Goal: Information Seeking & Learning: Learn about a topic

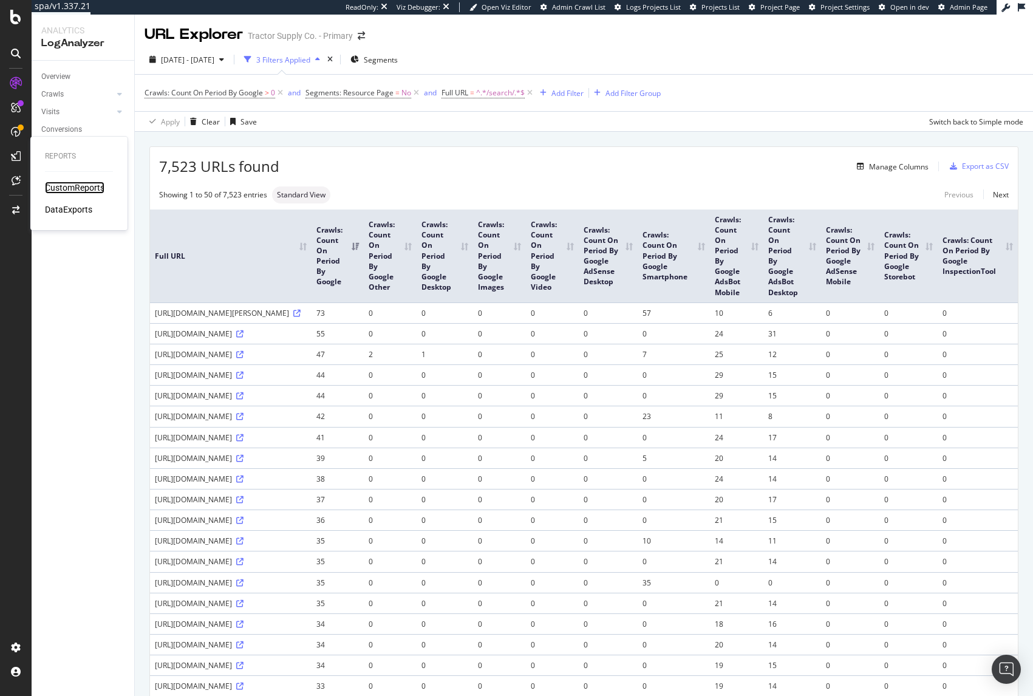
click at [54, 182] on div "CustomReports" at bounding box center [75, 188] width 60 height 12
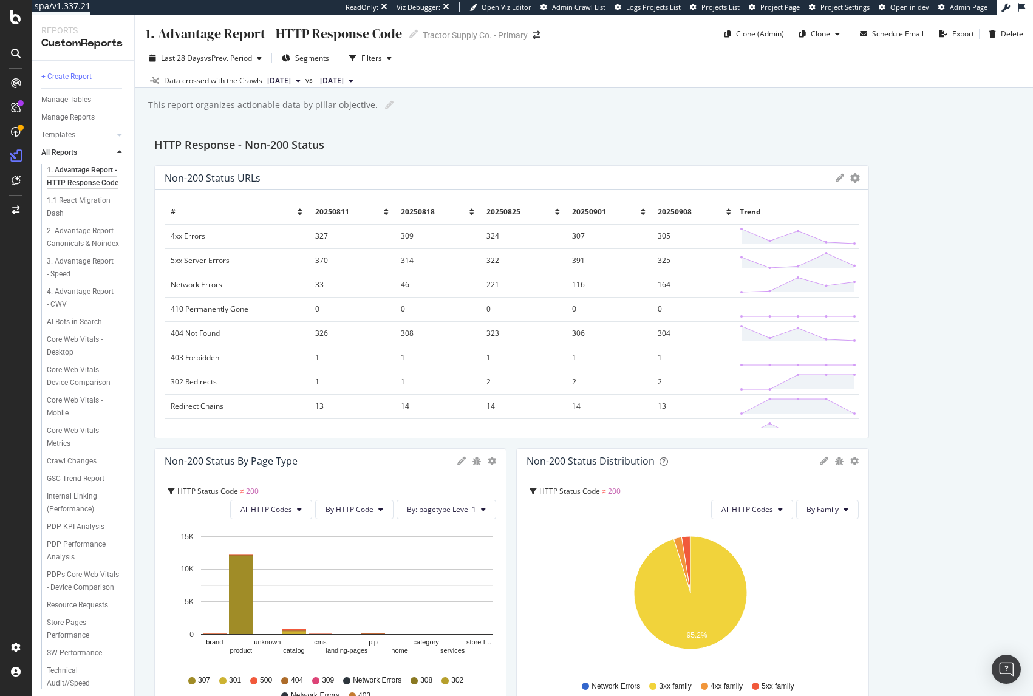
click at [462, 124] on div "1. Advantage Report - HTTP Response Code 1. Advantage Report - HTTP Response Co…" at bounding box center [584, 355] width 898 height 681
click at [64, 139] on div "Templates" at bounding box center [58, 135] width 34 height 13
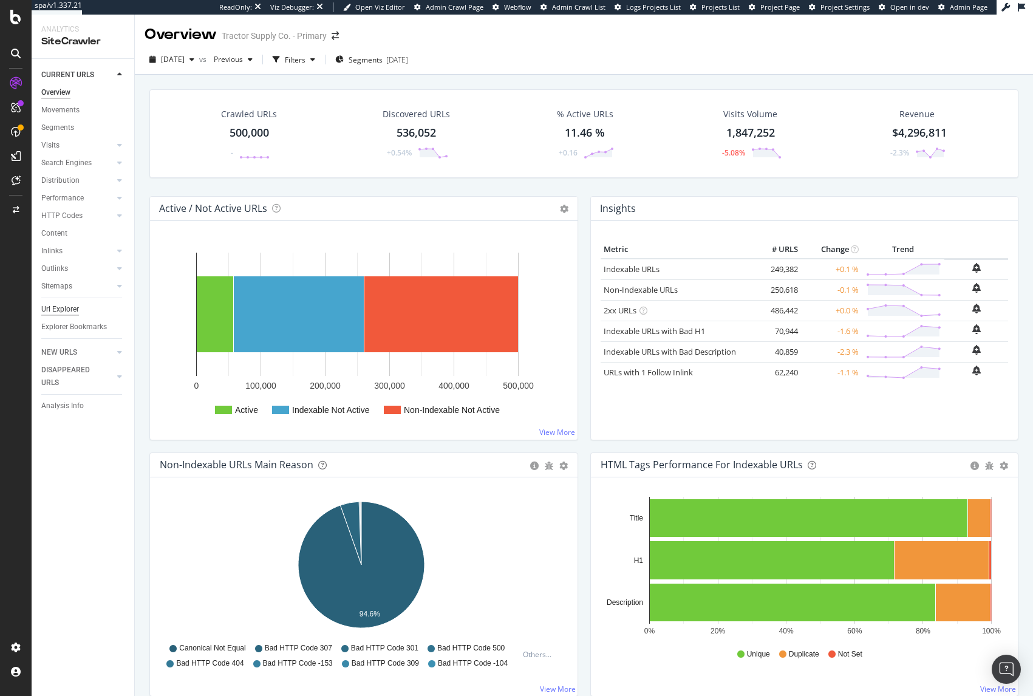
click at [61, 310] on div "Url Explorer" at bounding box center [60, 309] width 38 height 13
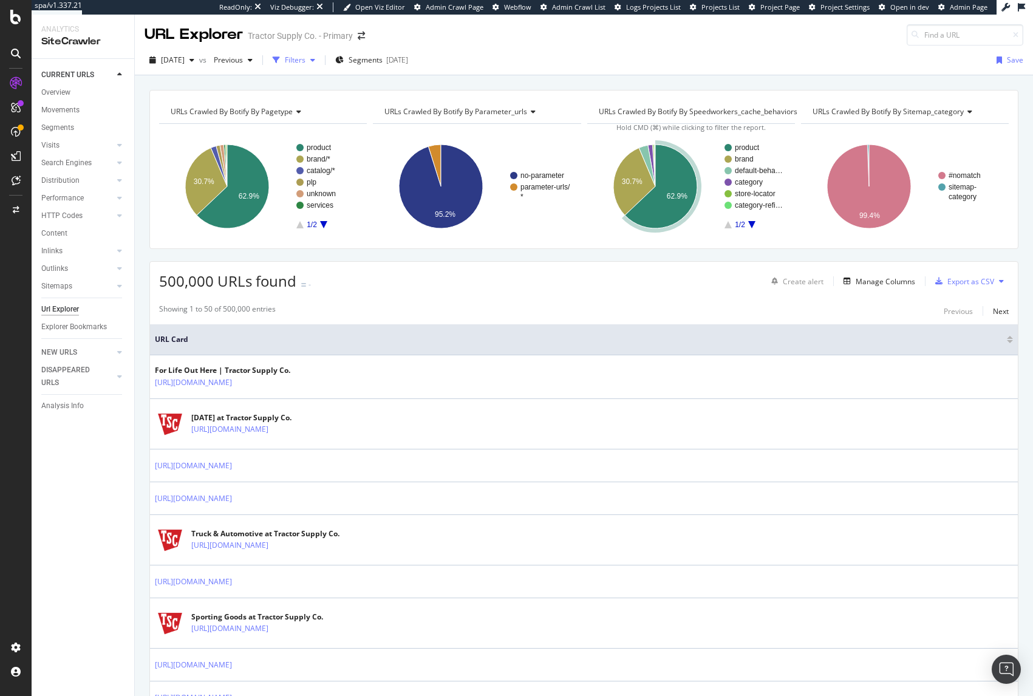
click at [305, 63] on div "Filters" at bounding box center [295, 60] width 21 height 10
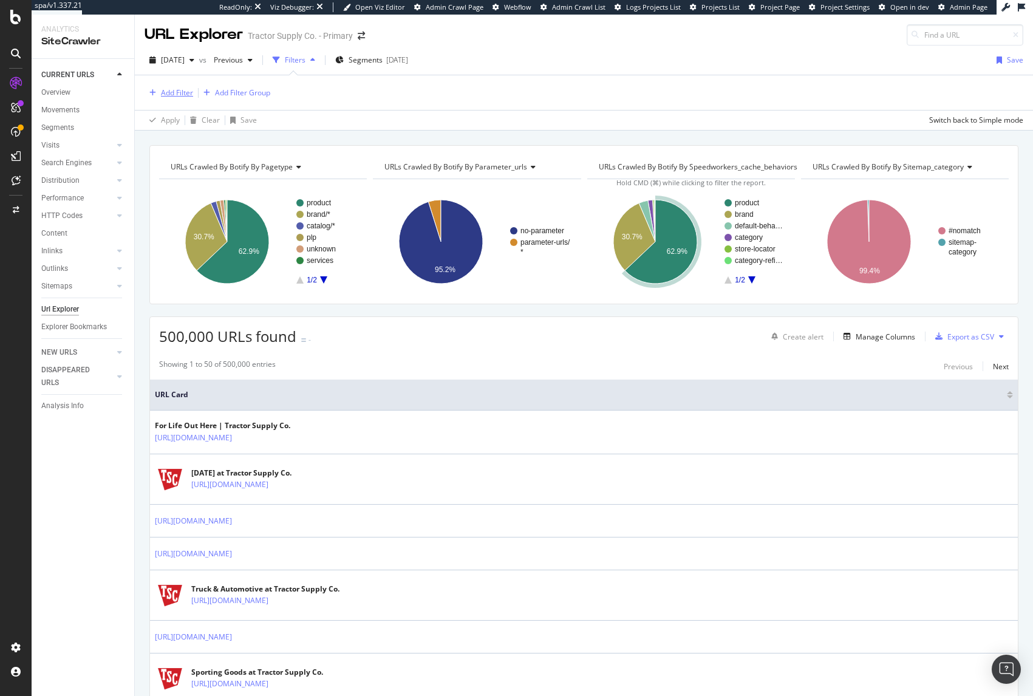
click at [176, 96] on div "Add Filter" at bounding box center [177, 92] width 32 height 10
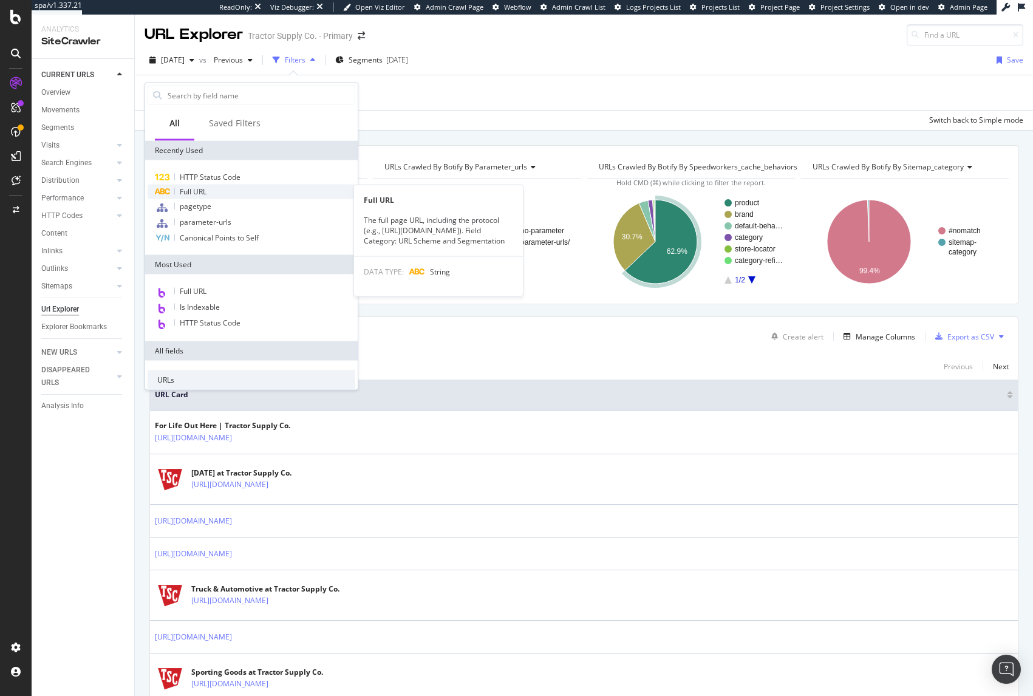
click at [194, 195] on span "Full URL" at bounding box center [193, 191] width 27 height 10
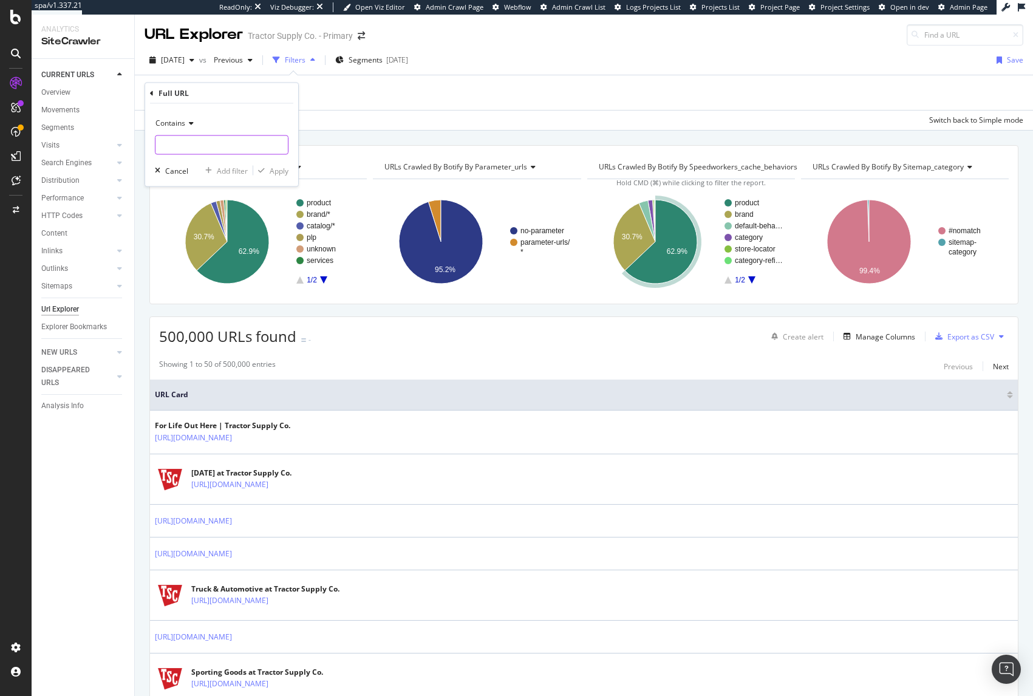
click at [183, 149] on input "text" at bounding box center [221, 144] width 132 height 19
type input "/f/"
click at [258, 165] on div "Apply" at bounding box center [270, 170] width 35 height 11
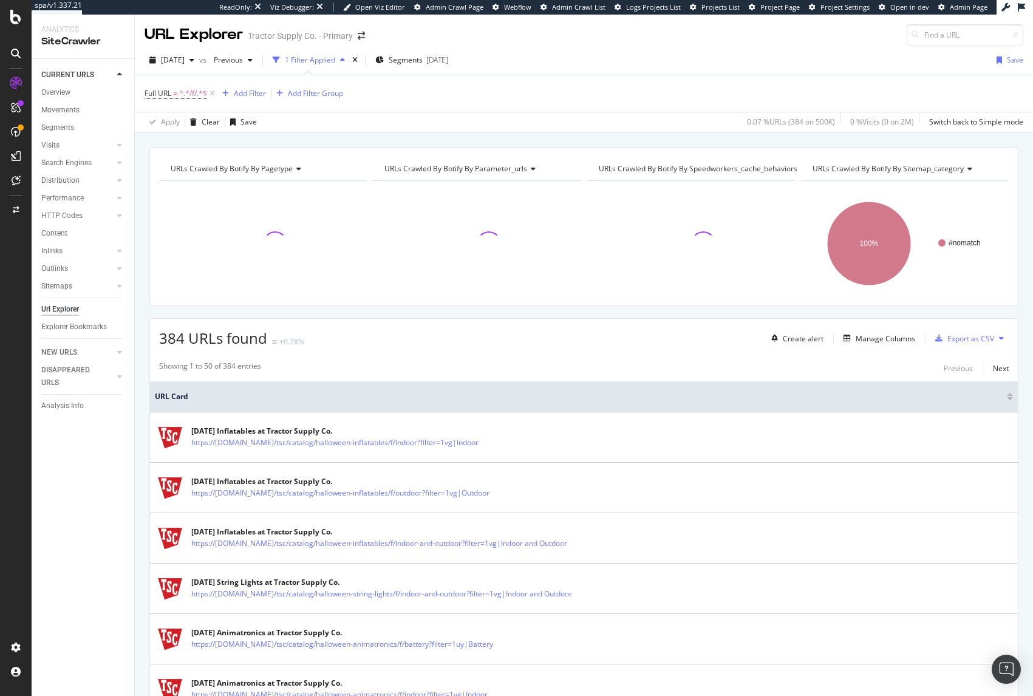
click at [394, 138] on div "URLs Crawled By Botify By pagetype Chart (by Value) Table Expand Export as CSV …" at bounding box center [584, 146] width 898 height 29
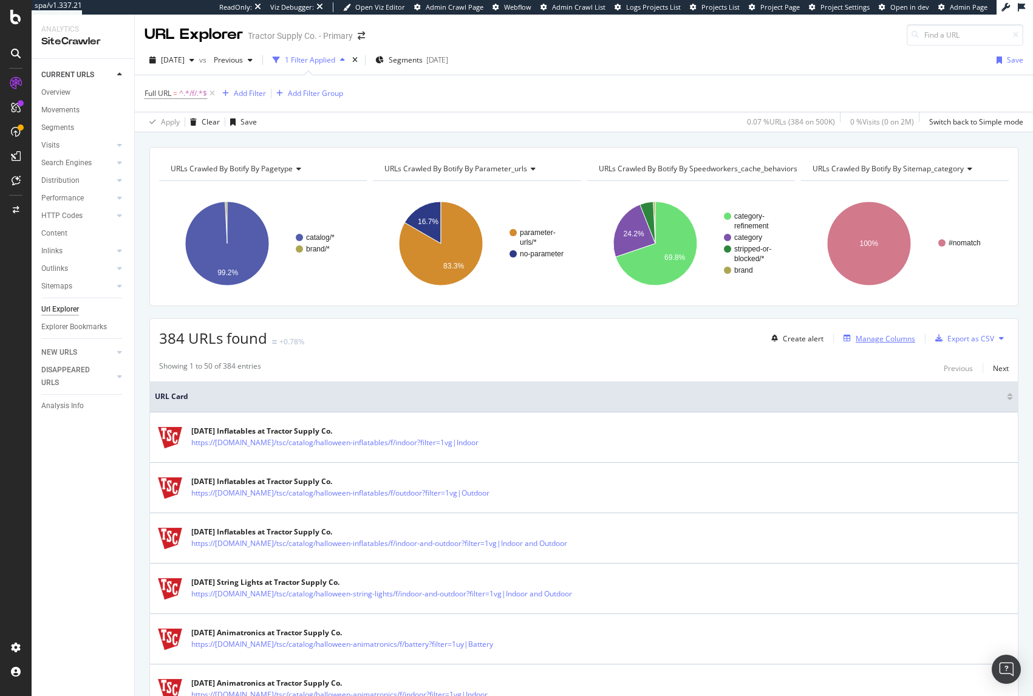
click at [862, 338] on div "Manage Columns" at bounding box center [886, 338] width 60 height 10
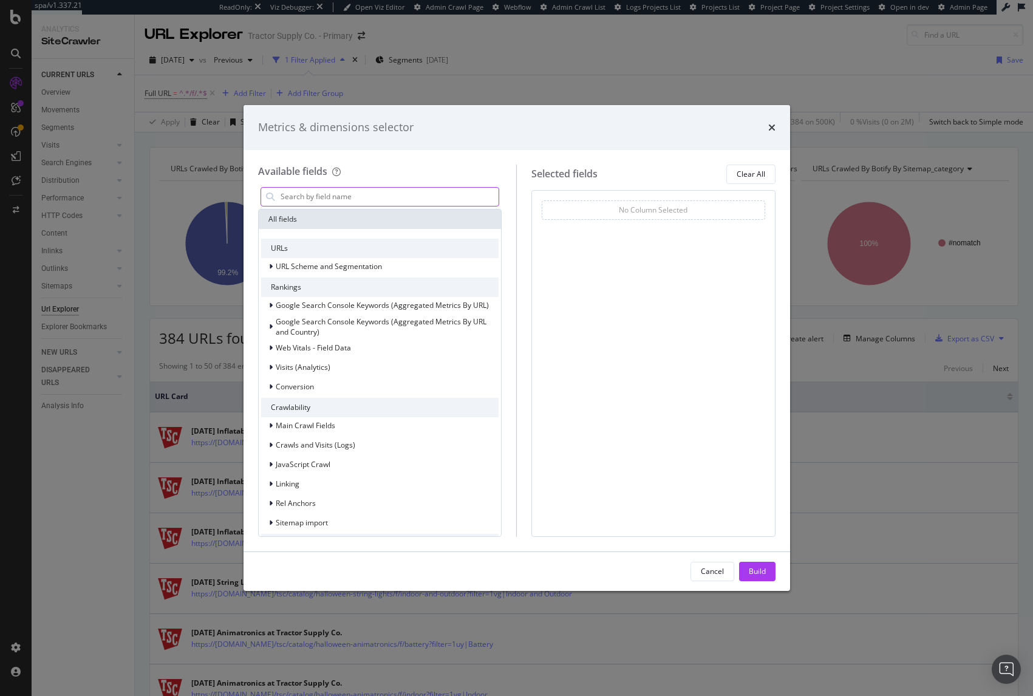
click at [367, 197] on input "modal" at bounding box center [389, 197] width 220 height 18
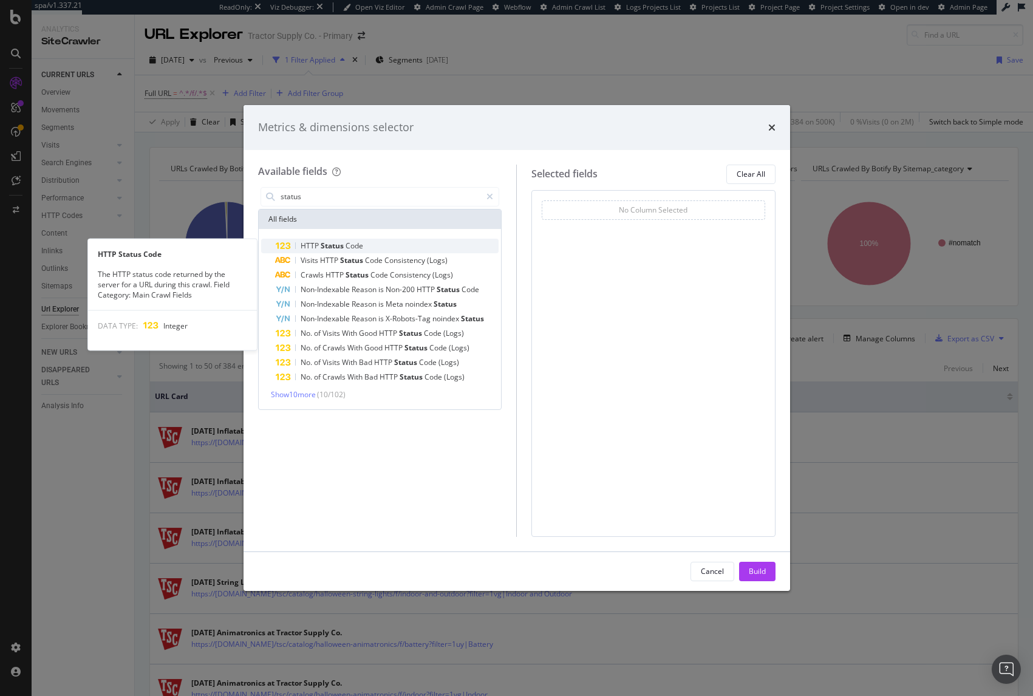
type input "status"
click at [311, 242] on span "HTTP" at bounding box center [311, 245] width 20 height 10
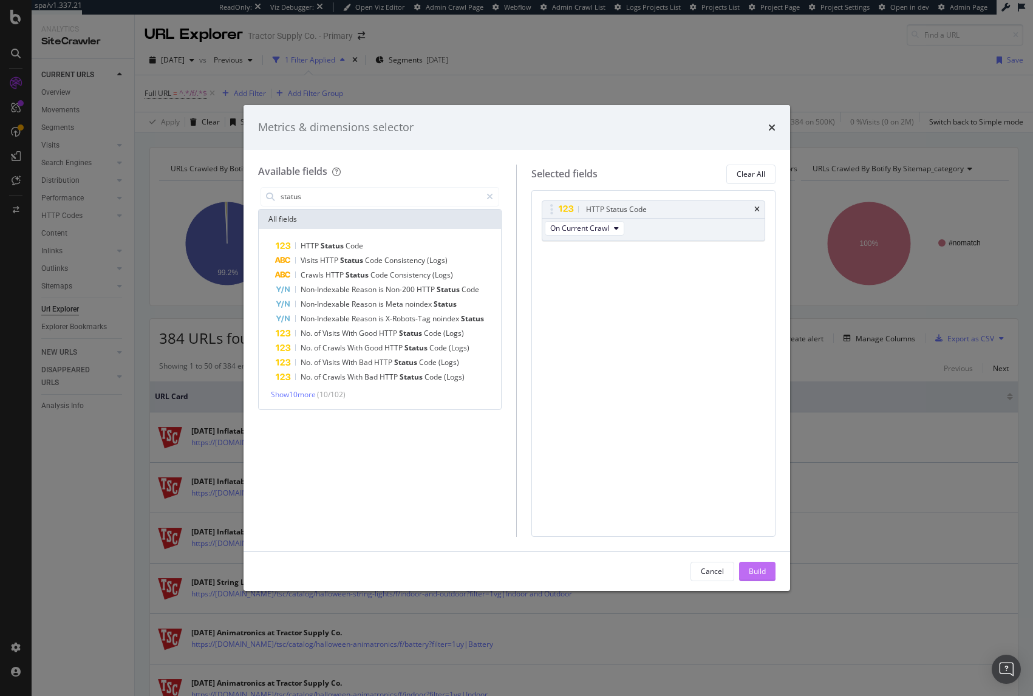
click at [757, 572] on div "Build" at bounding box center [757, 571] width 17 height 10
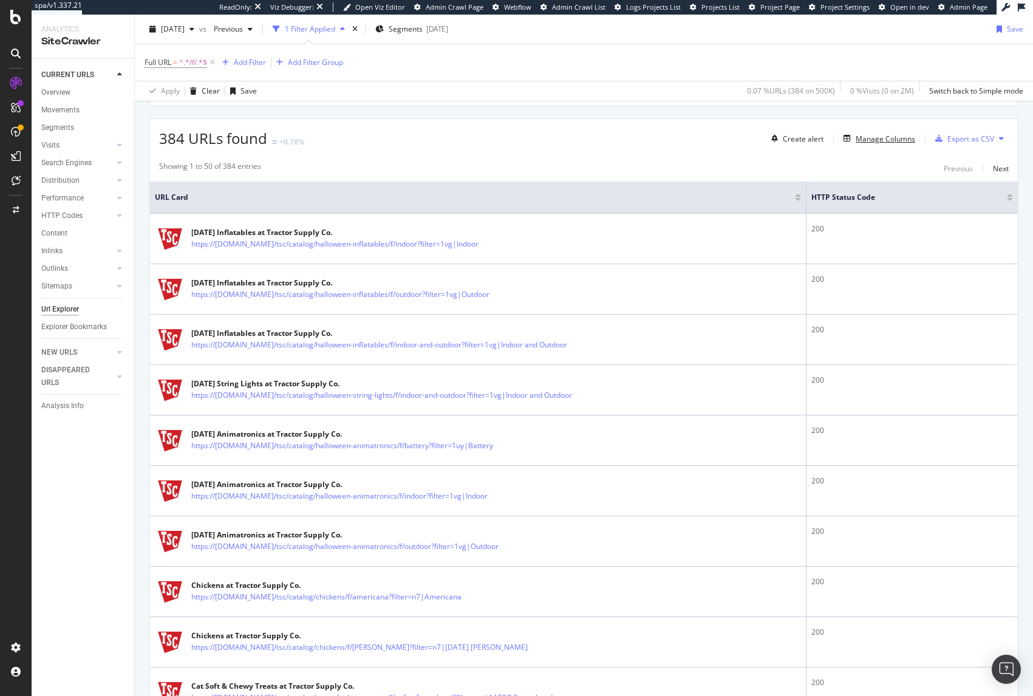
scroll to position [56, 0]
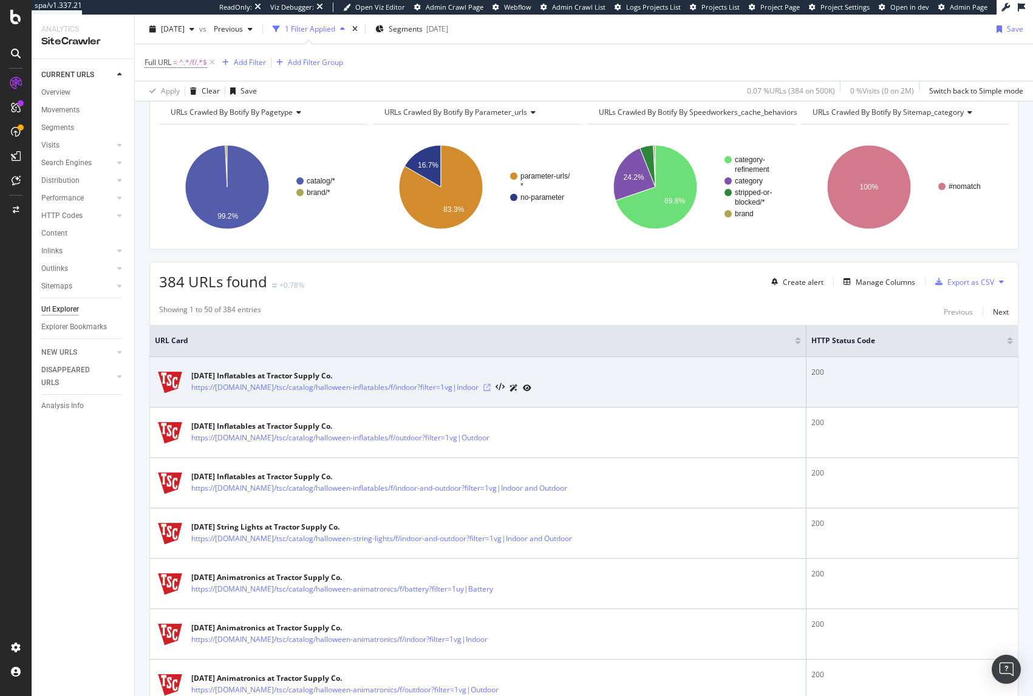
click at [491, 389] on icon at bounding box center [486, 387] width 7 height 7
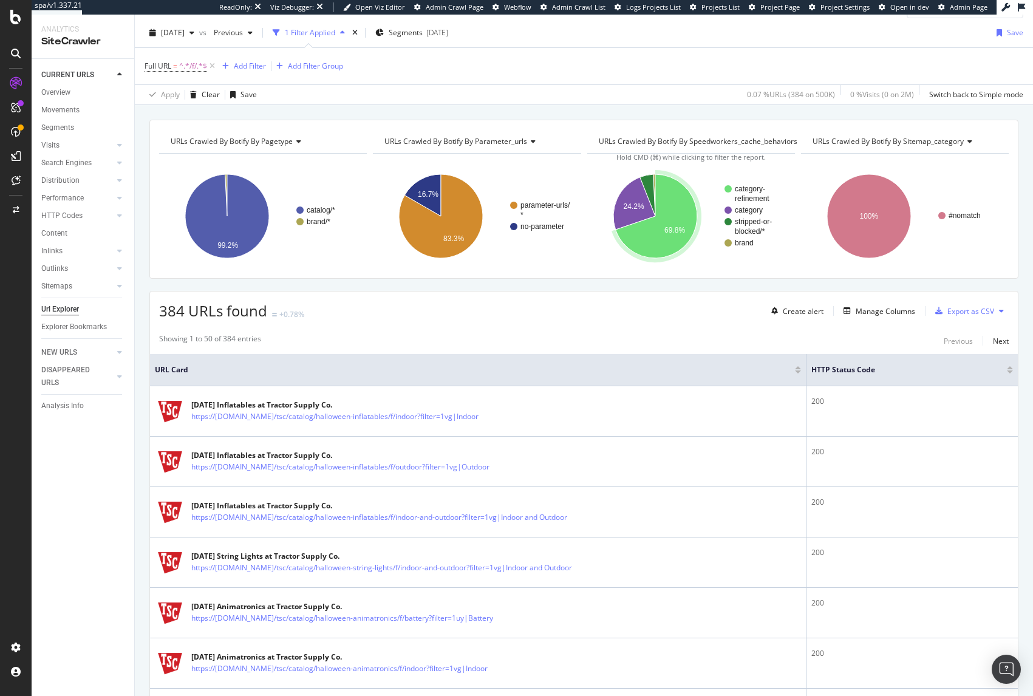
scroll to position [0, 0]
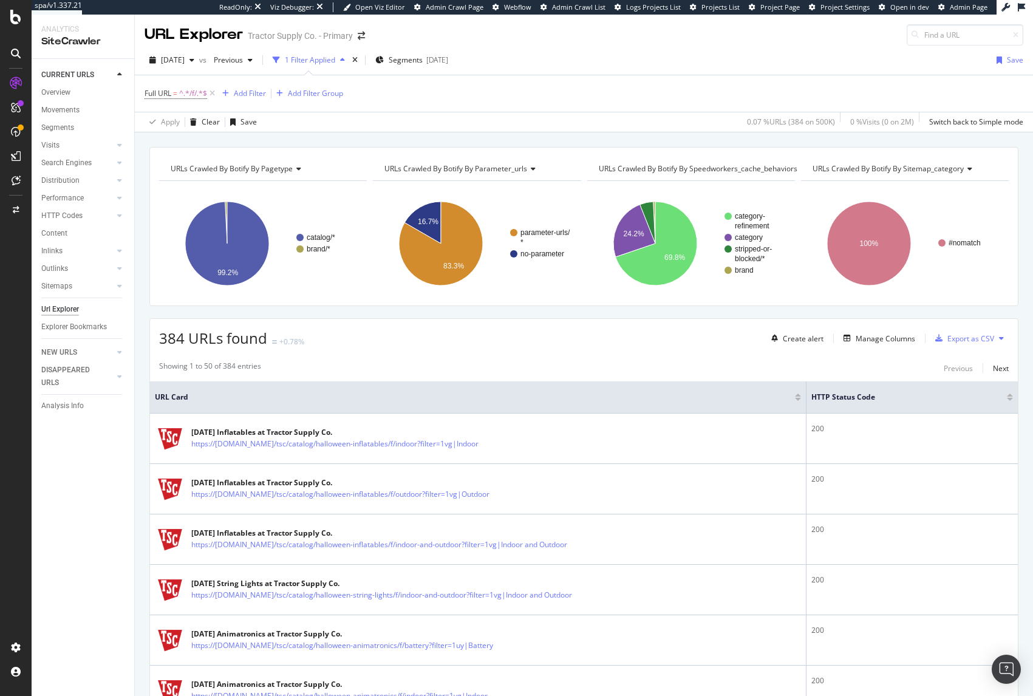
click at [502, 112] on div "Apply Clear Save 0.07 % URLs ( 384 on 500K ) 0 % Visits ( 0 on 2M ) Switch back…" at bounding box center [584, 122] width 898 height 20
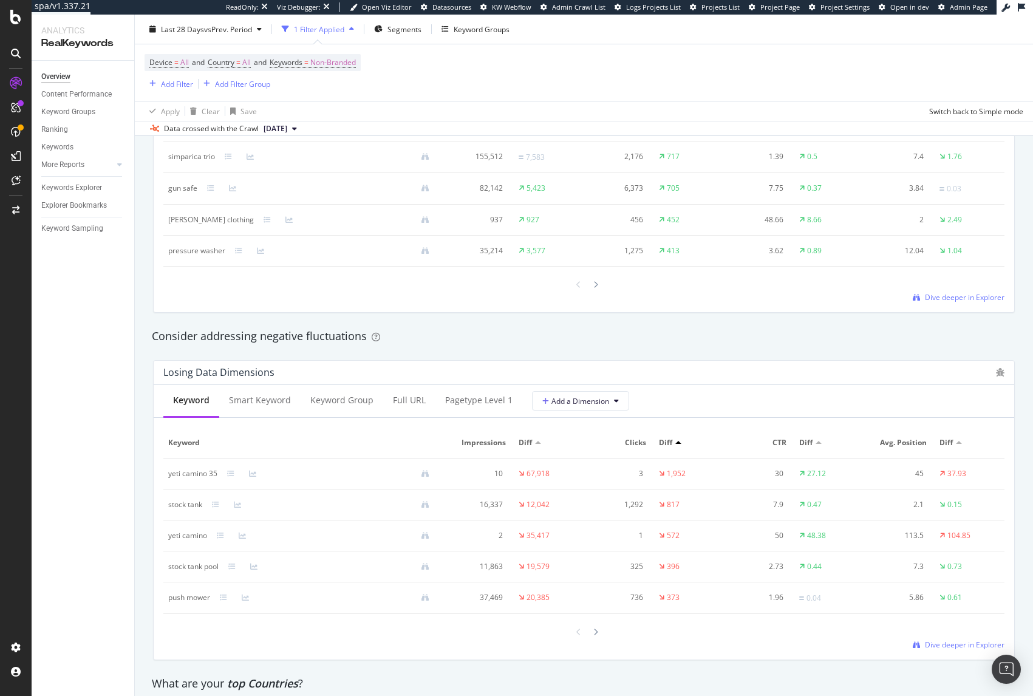
scroll to position [1233, 0]
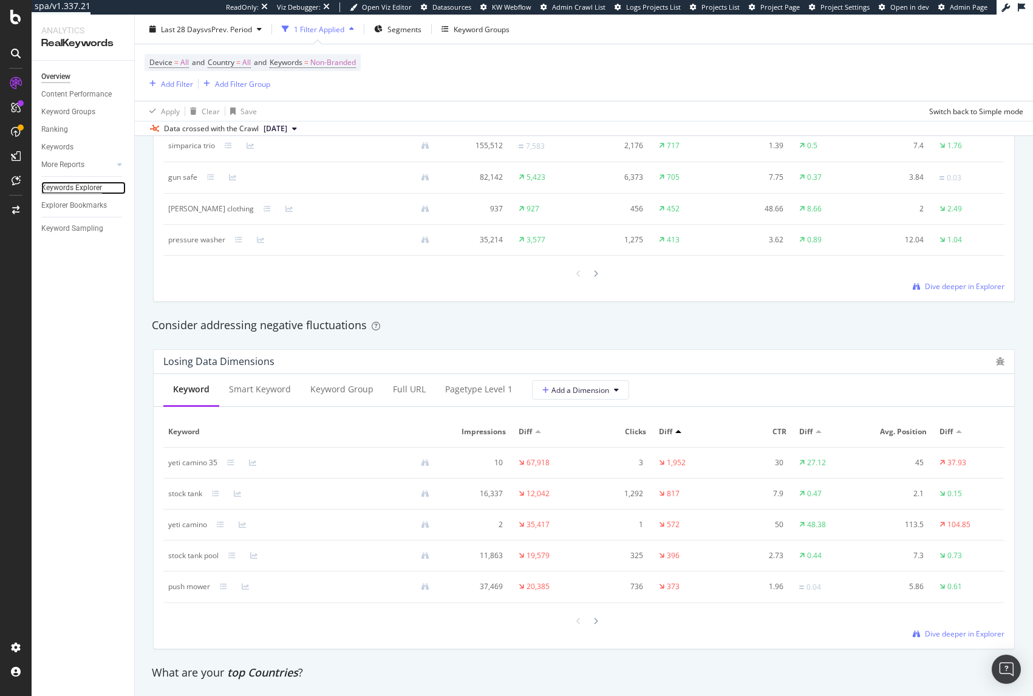
click at [83, 189] on div "Keywords Explorer" at bounding box center [71, 188] width 61 height 13
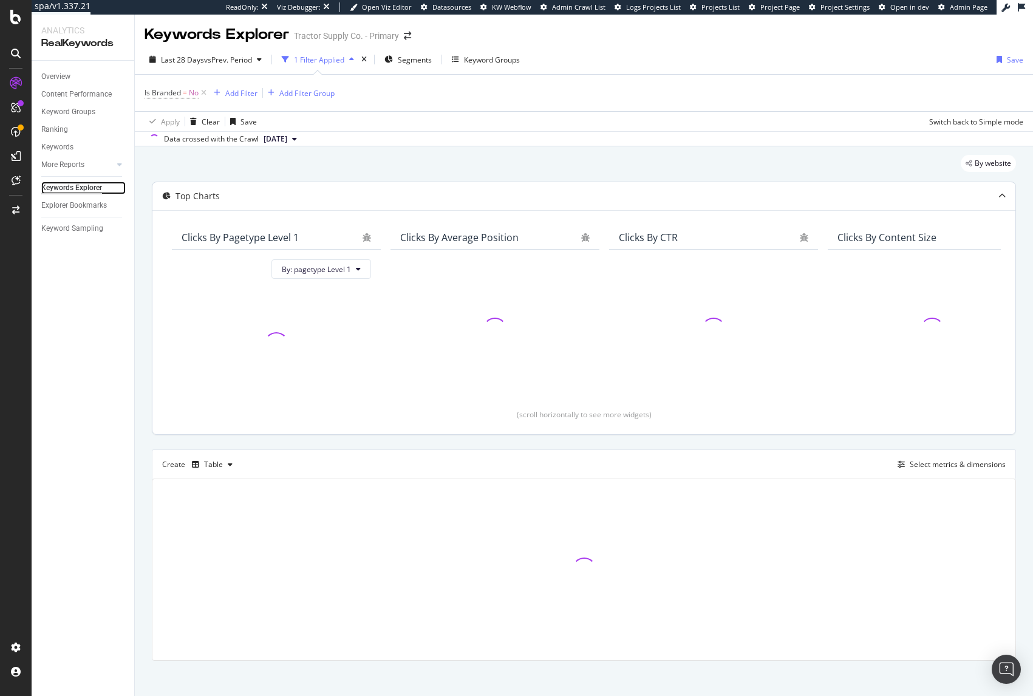
scroll to position [8, 0]
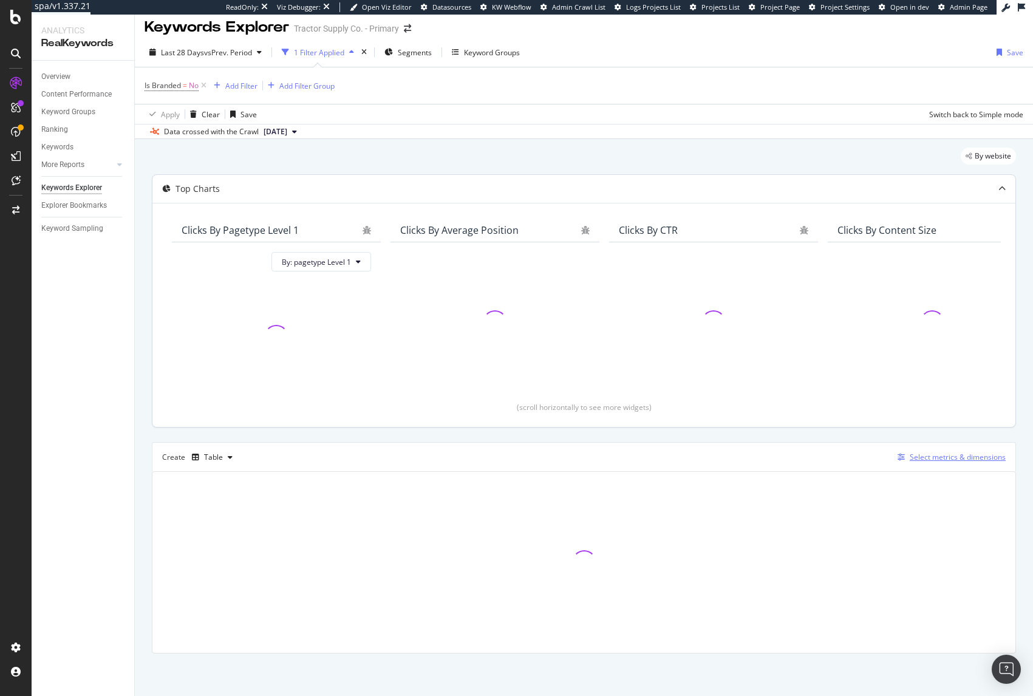
click at [938, 455] on div "Select metrics & dimensions" at bounding box center [958, 457] width 96 height 10
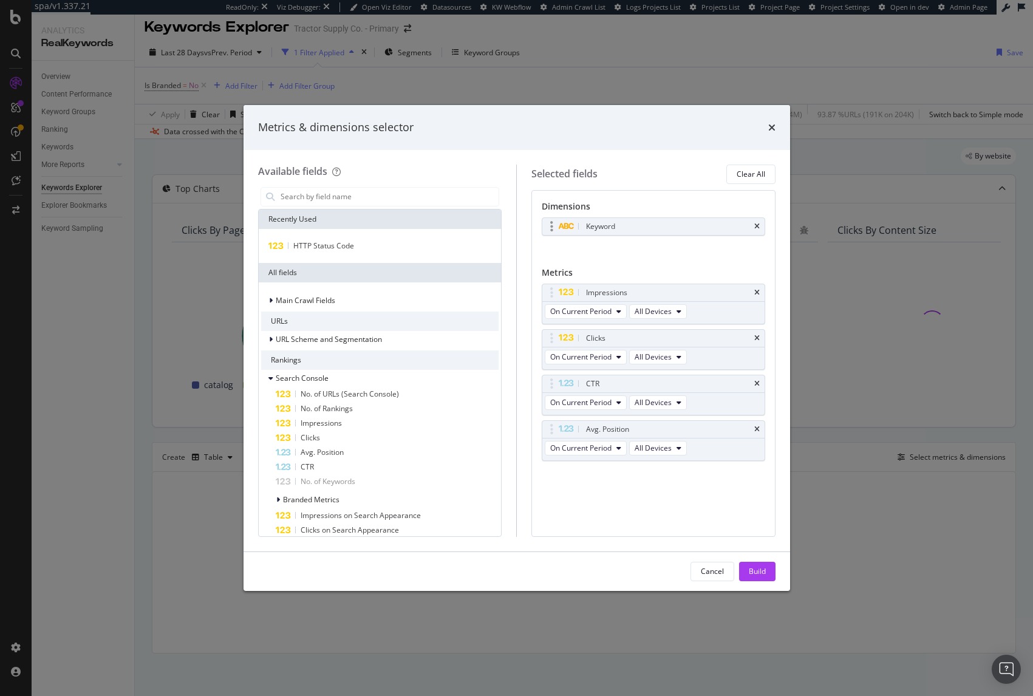
click at [760, 225] on div "Keyword" at bounding box center [653, 226] width 222 height 17
click at [758, 227] on icon "times" at bounding box center [756, 226] width 5 height 7
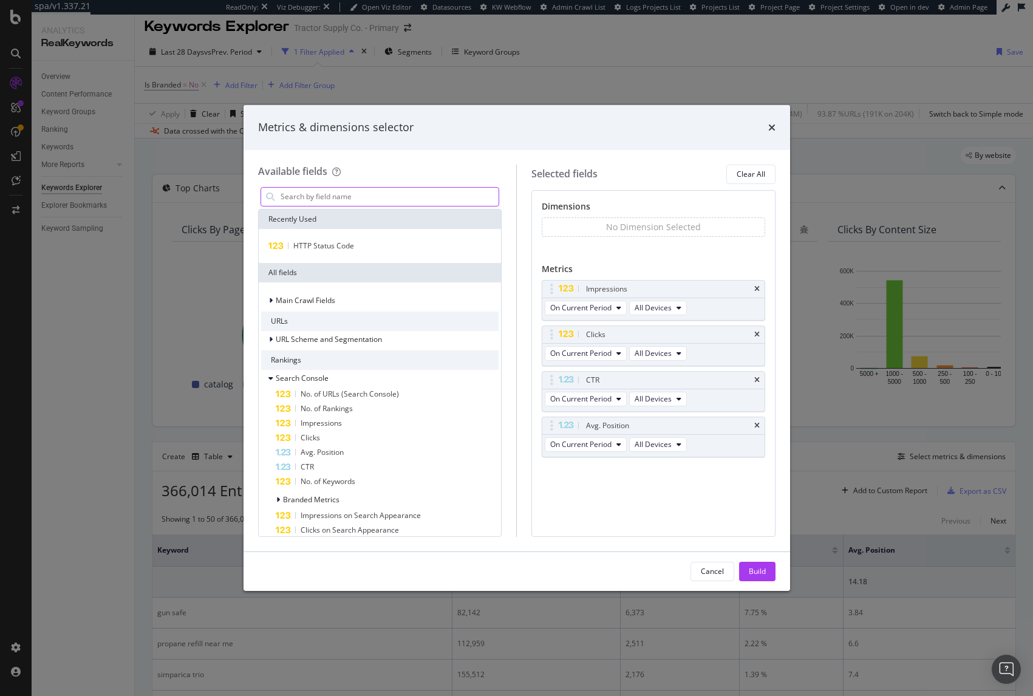
click at [355, 198] on input "modal" at bounding box center [389, 197] width 220 height 18
click at [392, 197] on input "modal" at bounding box center [389, 197] width 220 height 18
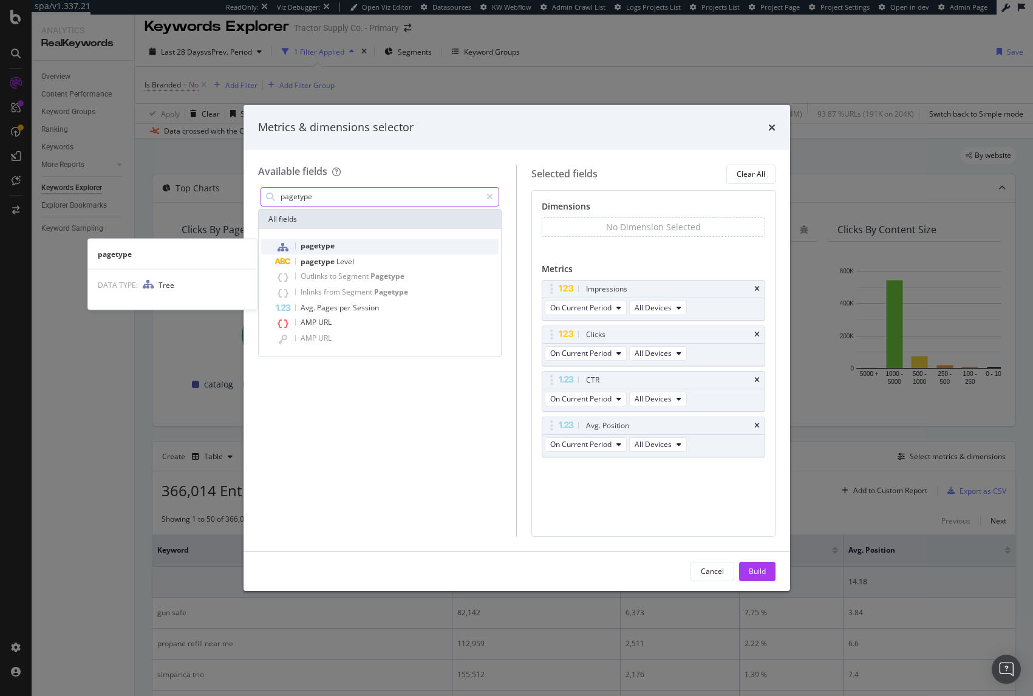
type input "pagetype"
click at [406, 243] on div "pagetype" at bounding box center [387, 247] width 223 height 16
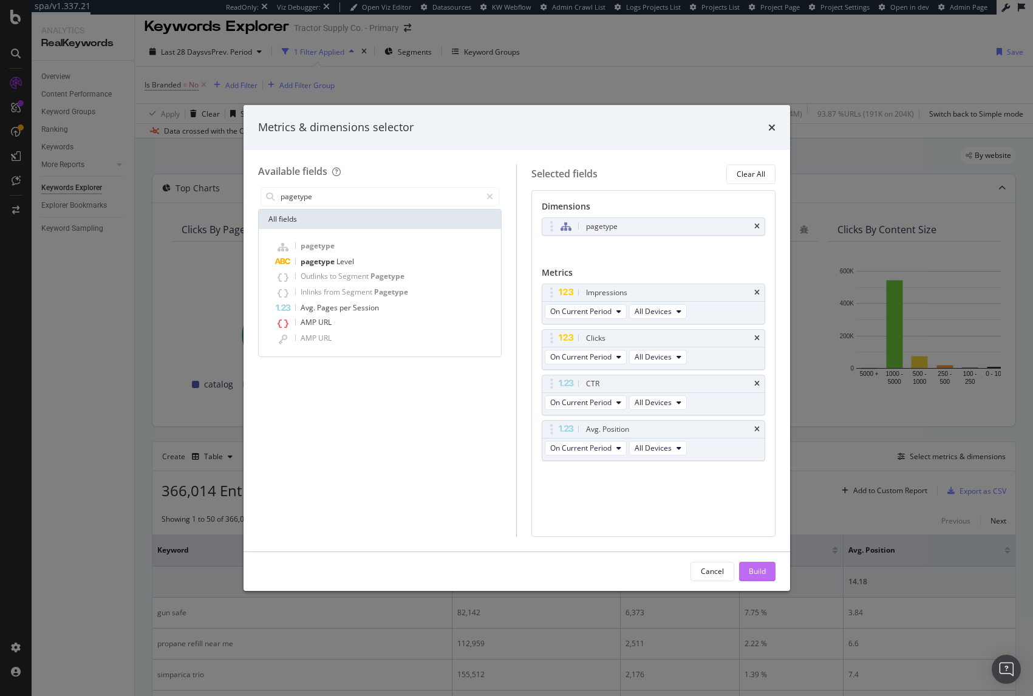
click at [758, 571] on div "Build" at bounding box center [757, 571] width 17 height 10
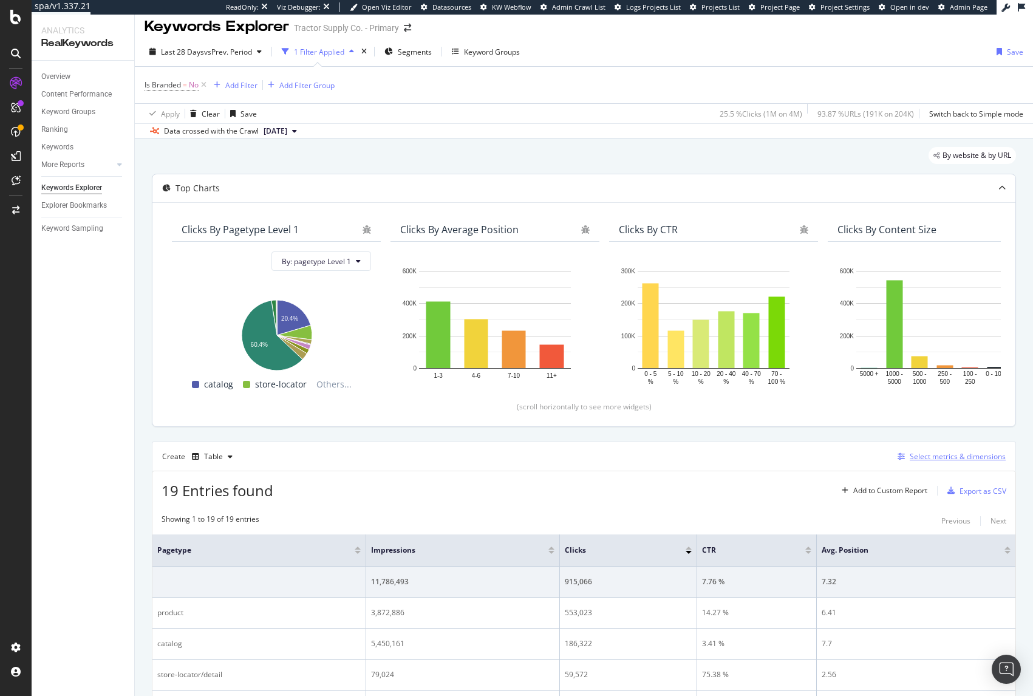
click at [936, 454] on div "Select metrics & dimensions" at bounding box center [958, 456] width 96 height 10
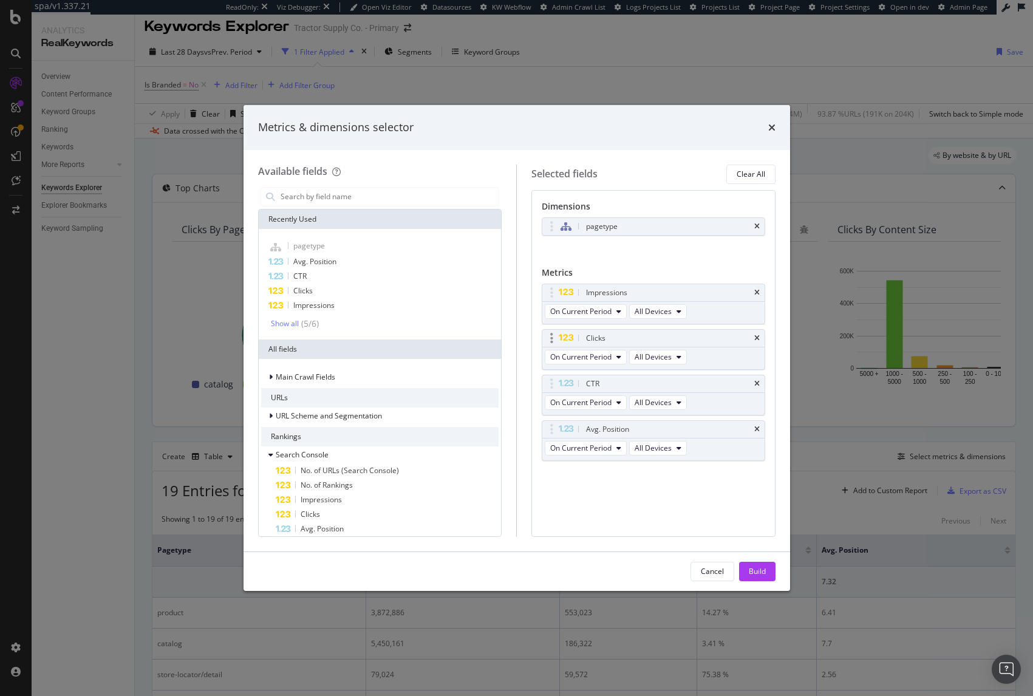
click at [758, 293] on icon "times" at bounding box center [756, 292] width 5 height 7
click at [757, 339] on icon "times" at bounding box center [756, 338] width 5 height 7
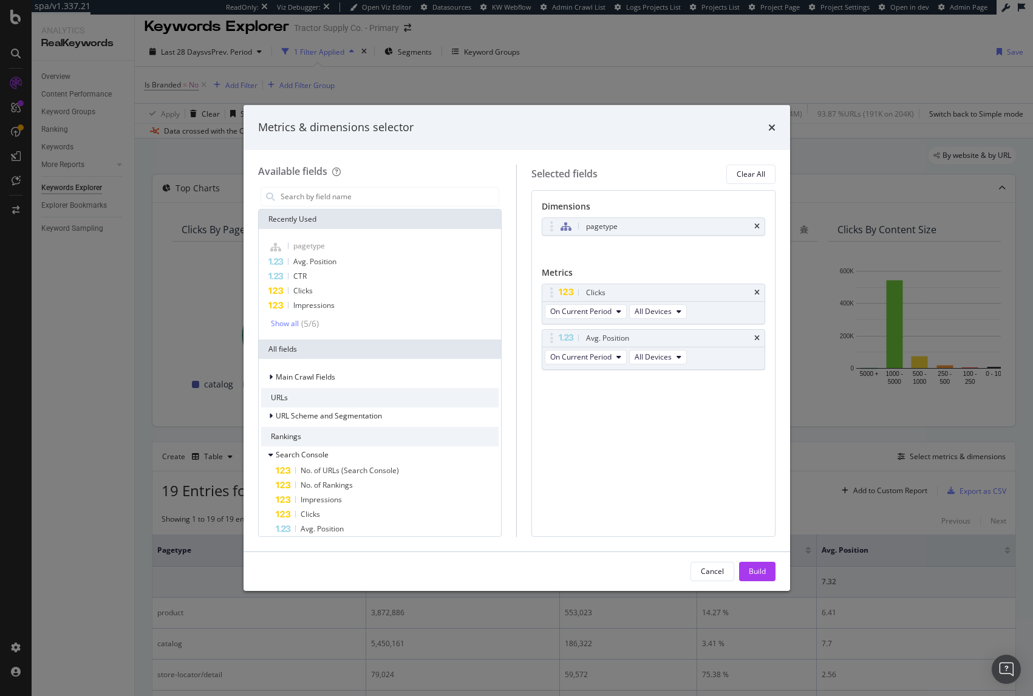
click at [757, 339] on icon "times" at bounding box center [756, 338] width 5 height 7
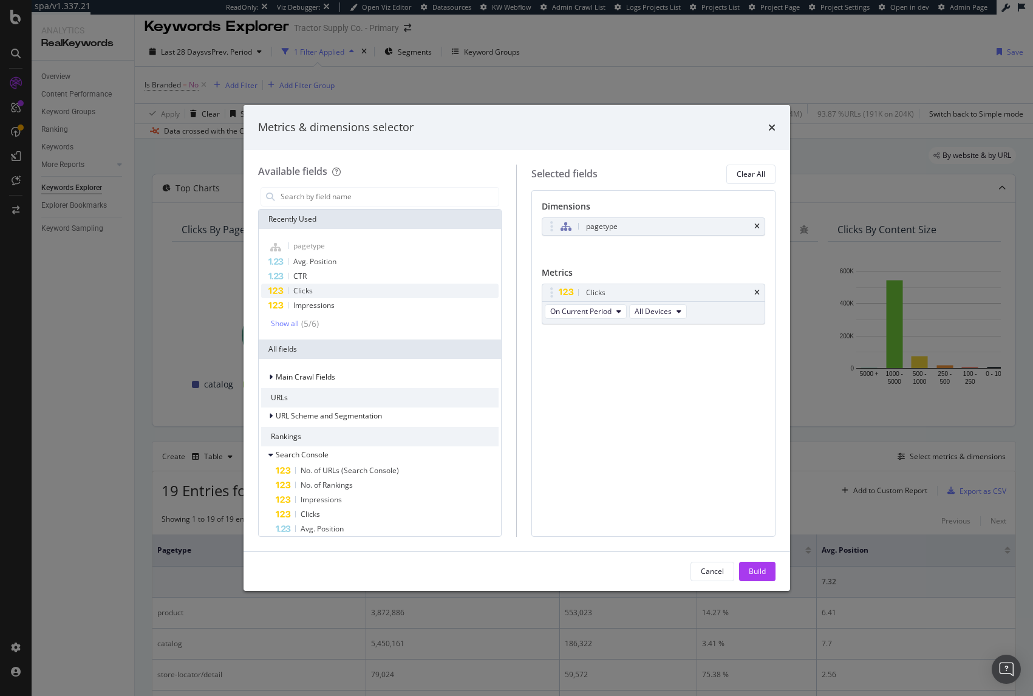
click at [345, 294] on div "Clicks" at bounding box center [380, 291] width 238 height 15
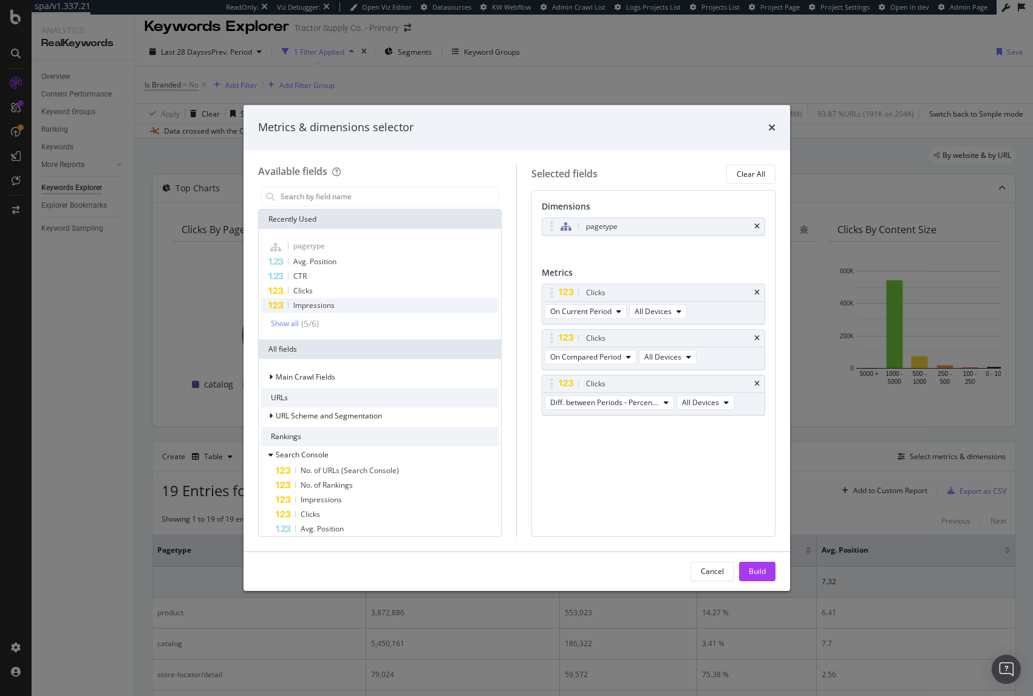
click at [344, 302] on div "Impressions" at bounding box center [380, 305] width 238 height 15
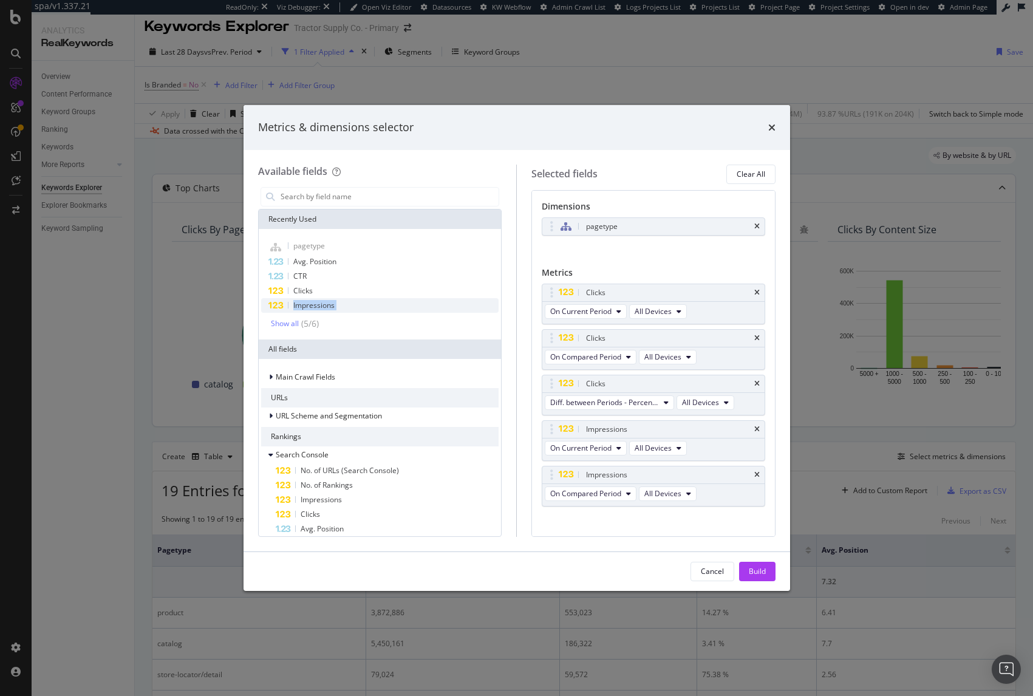
click at [344, 302] on div "Impressions" at bounding box center [380, 305] width 238 height 15
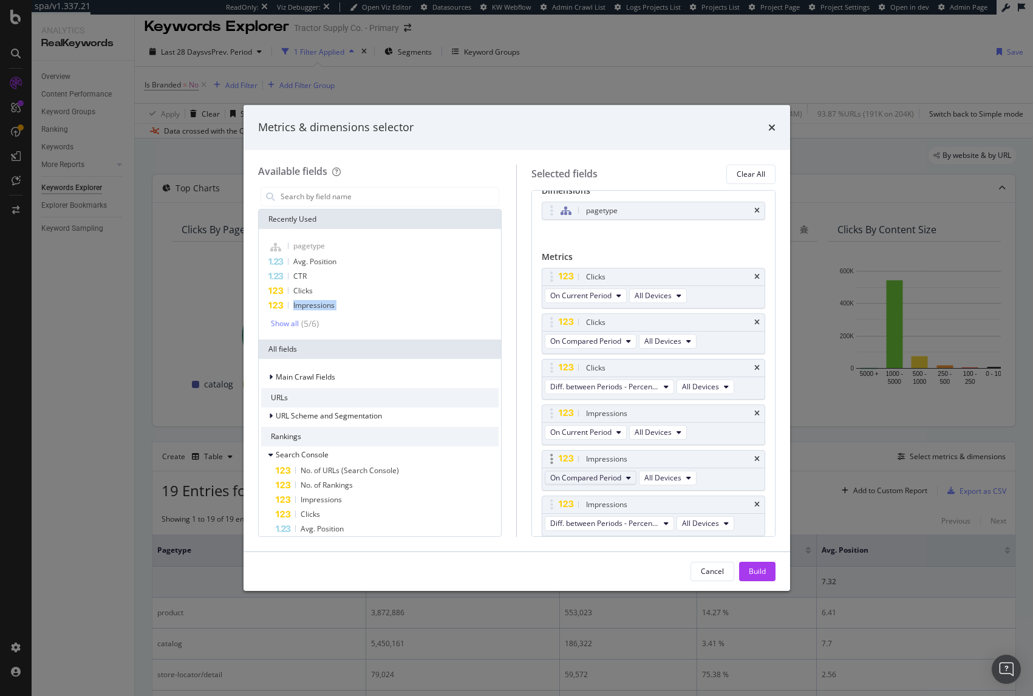
click at [610, 477] on span "On Compared Period" at bounding box center [585, 477] width 71 height 10
click at [627, 562] on span "Diff. between Periods - Value" at bounding box center [613, 567] width 117 height 11
click at [605, 346] on span "On Compared Period" at bounding box center [585, 341] width 71 height 10
click at [619, 425] on span "Diff. between Periods - Value" at bounding box center [613, 430] width 117 height 11
click at [754, 567] on div "Build" at bounding box center [757, 571] width 17 height 10
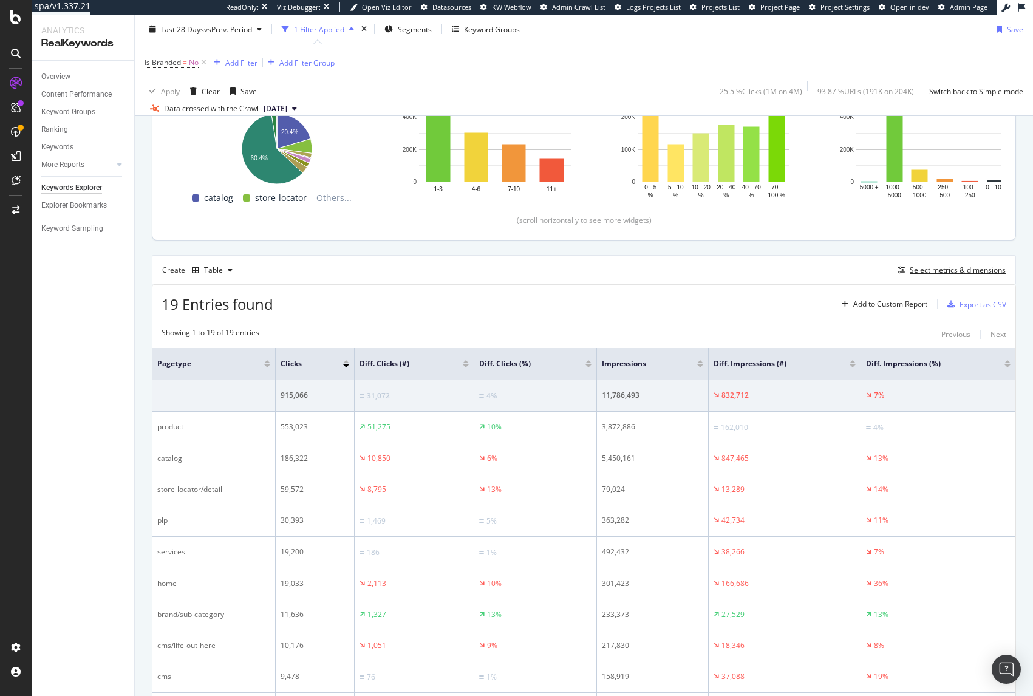
scroll to position [276, 0]
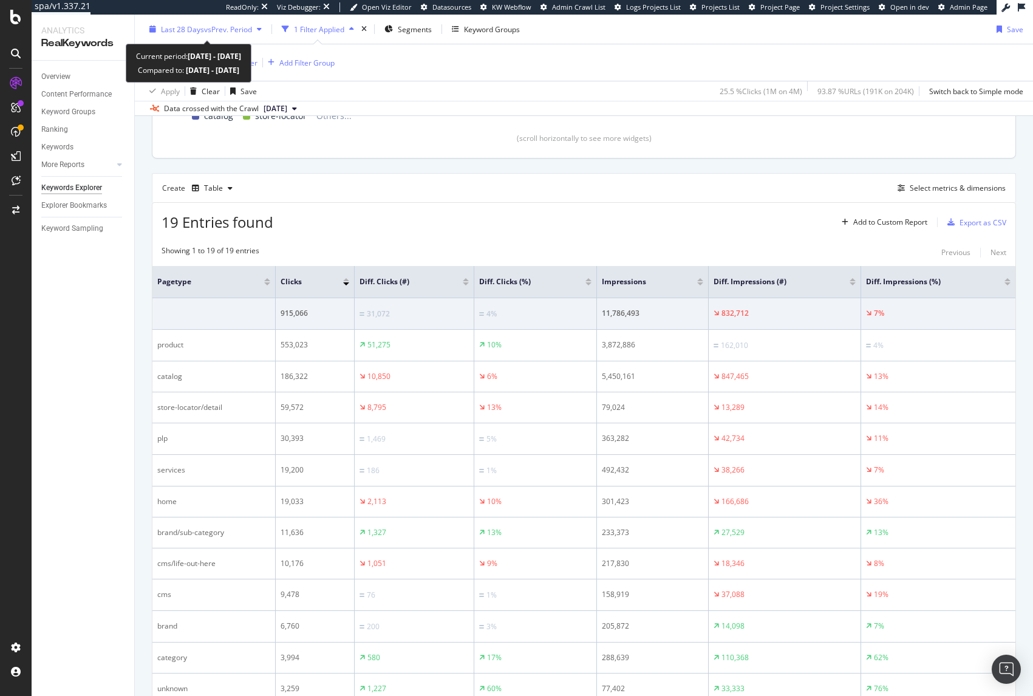
click at [198, 26] on span "Last 28 Days" at bounding box center [182, 29] width 43 height 10
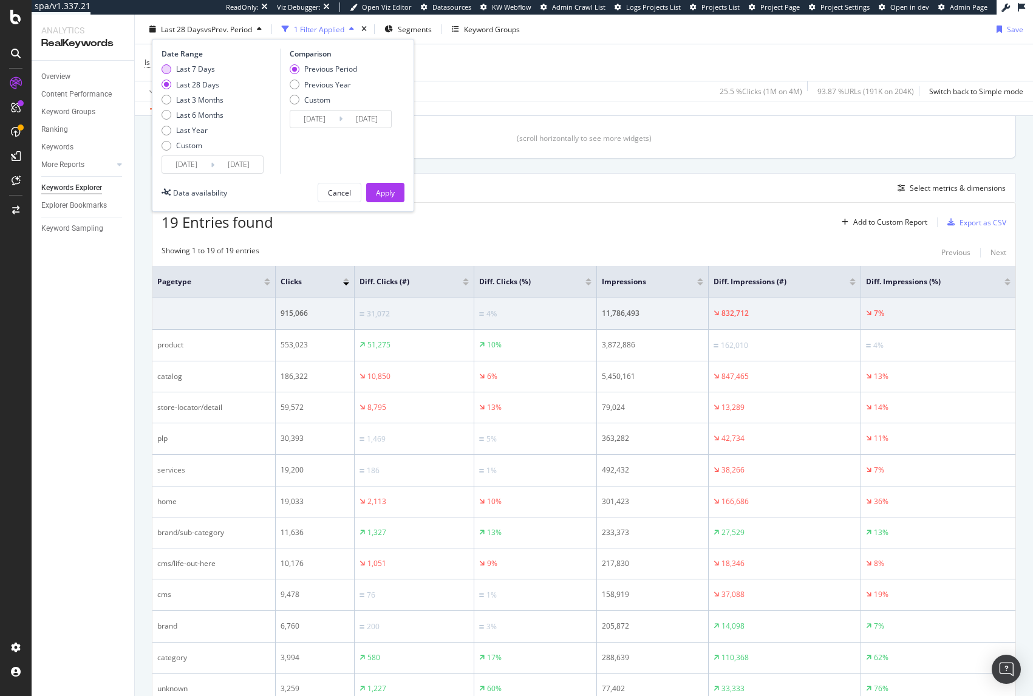
click at [188, 66] on div "Last 7 Days" at bounding box center [195, 69] width 39 height 10
type input "2025/09/01"
type input "2025/08/25"
type input "2025/08/31"
click at [383, 193] on div "Apply" at bounding box center [385, 192] width 19 height 10
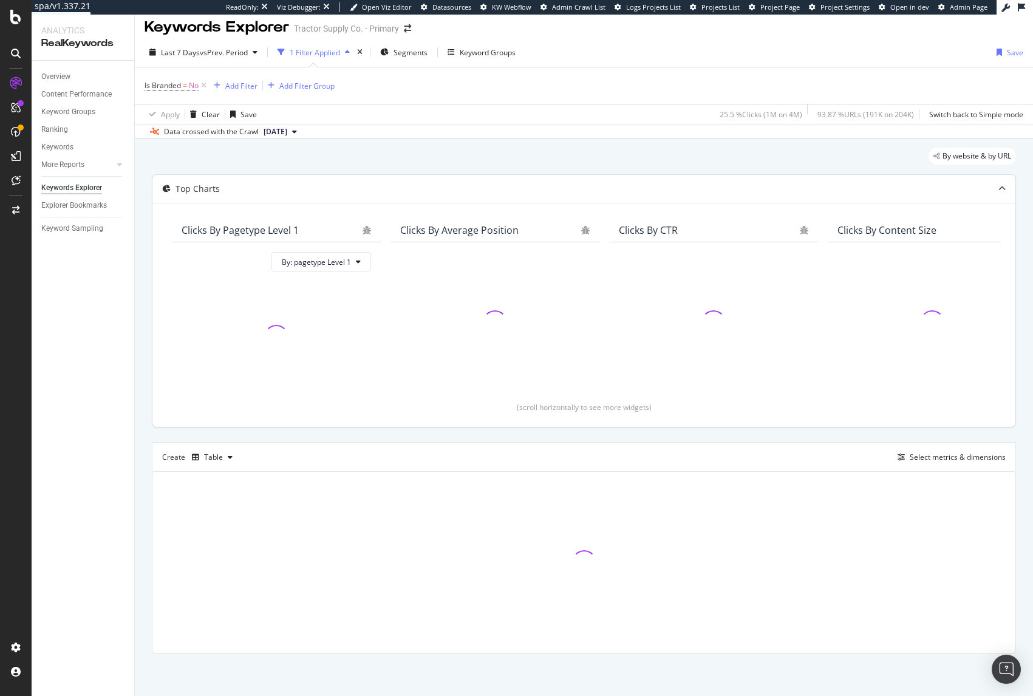
scroll to position [8, 0]
click at [696, 159] on div "By website & by URL" at bounding box center [584, 161] width 864 height 27
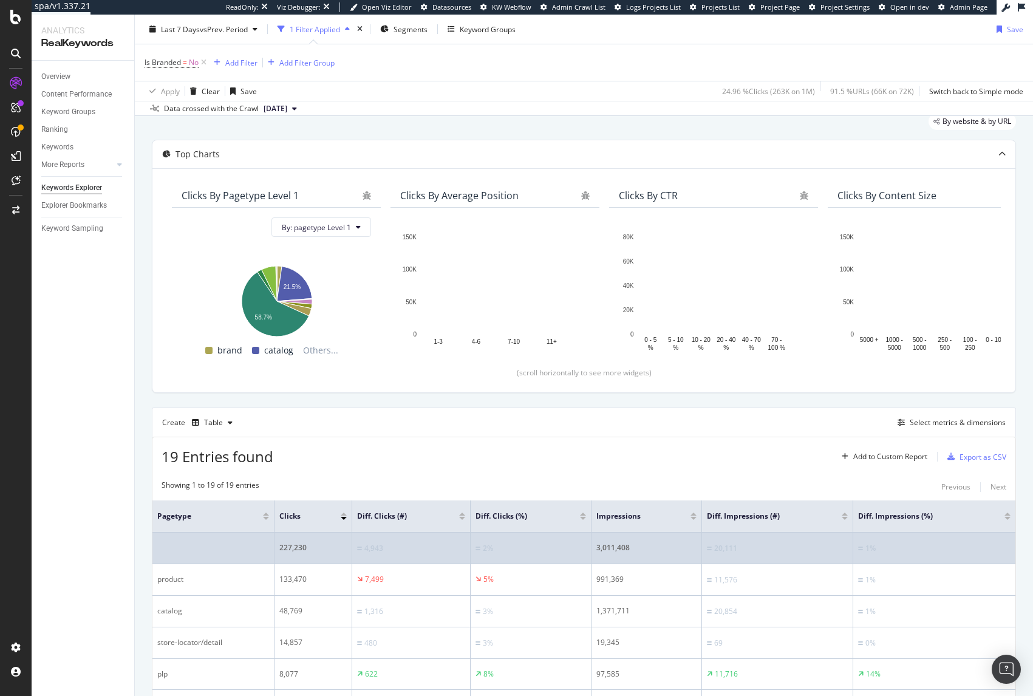
scroll to position [0, 0]
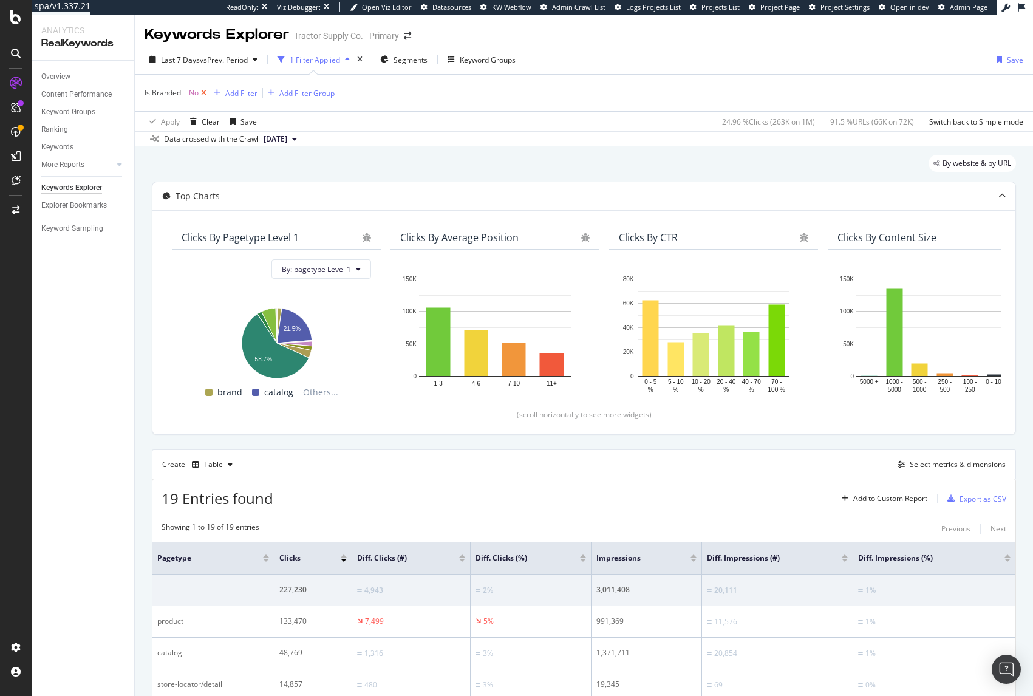
click at [205, 94] on icon at bounding box center [204, 93] width 10 height 12
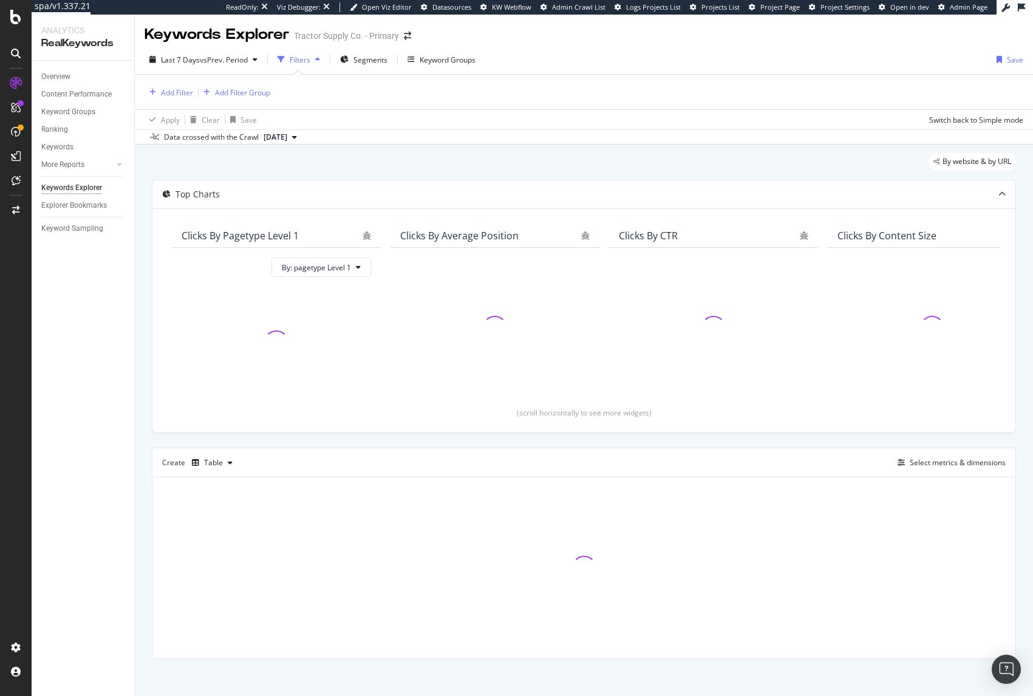
click at [325, 163] on div "By website & by URL" at bounding box center [584, 166] width 864 height 27
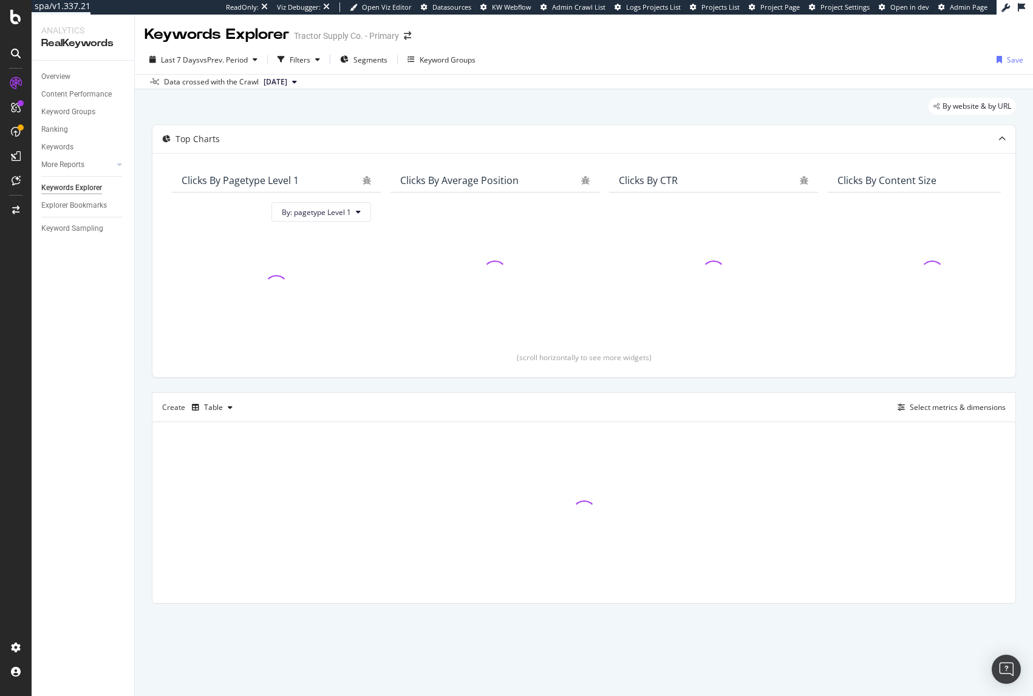
click at [259, 104] on div "By website & by URL" at bounding box center [584, 111] width 864 height 27
click at [360, 84] on div "Data crossed with the Crawl 2025 Sep. 1st" at bounding box center [584, 81] width 898 height 15
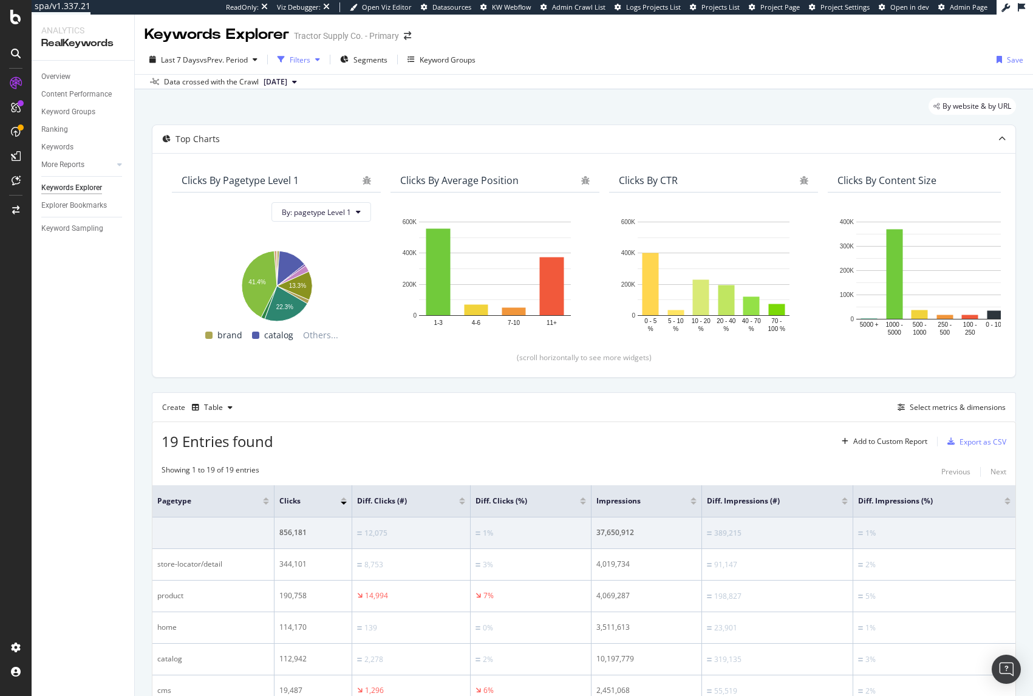
click at [294, 60] on div "Filters" at bounding box center [300, 60] width 21 height 10
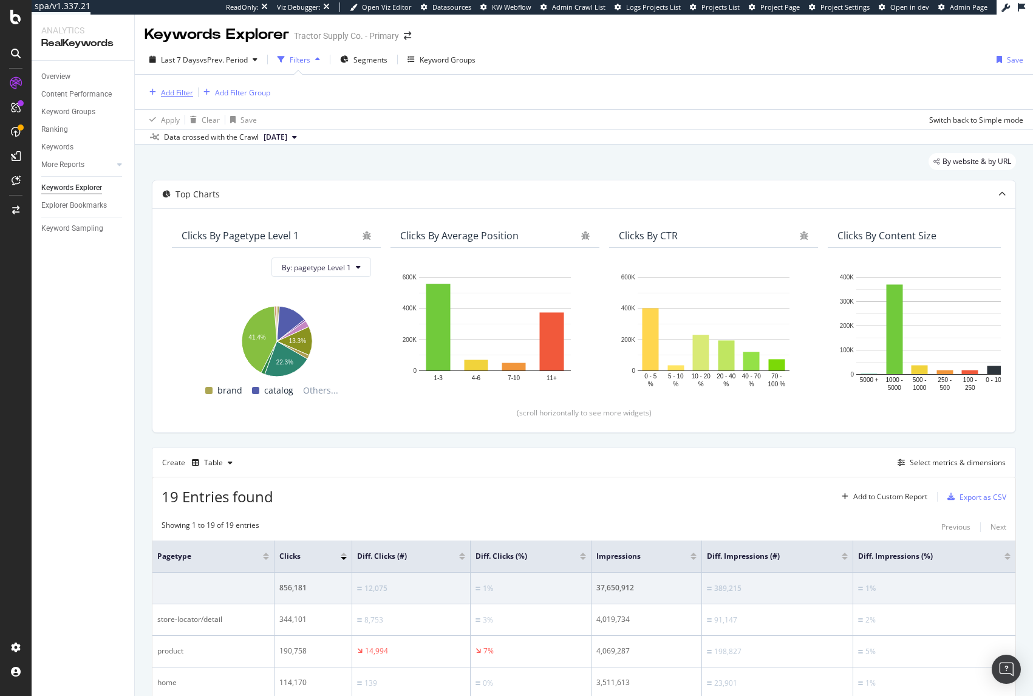
click at [180, 99] on button "Add Filter" at bounding box center [169, 92] width 49 height 15
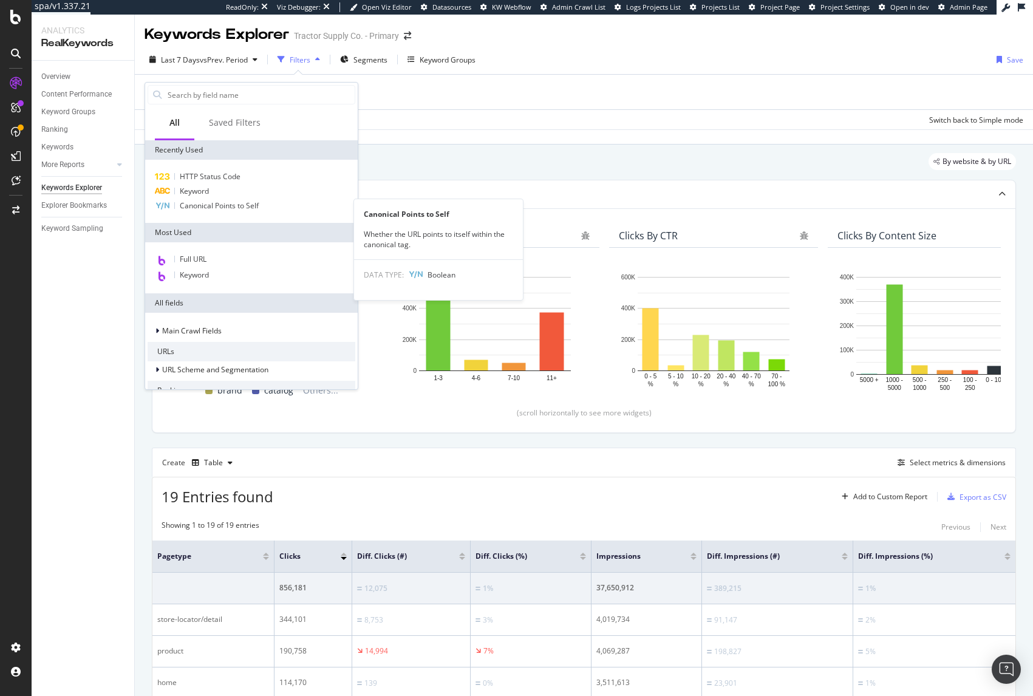
click at [418, 155] on div "By website & by URL" at bounding box center [584, 166] width 864 height 27
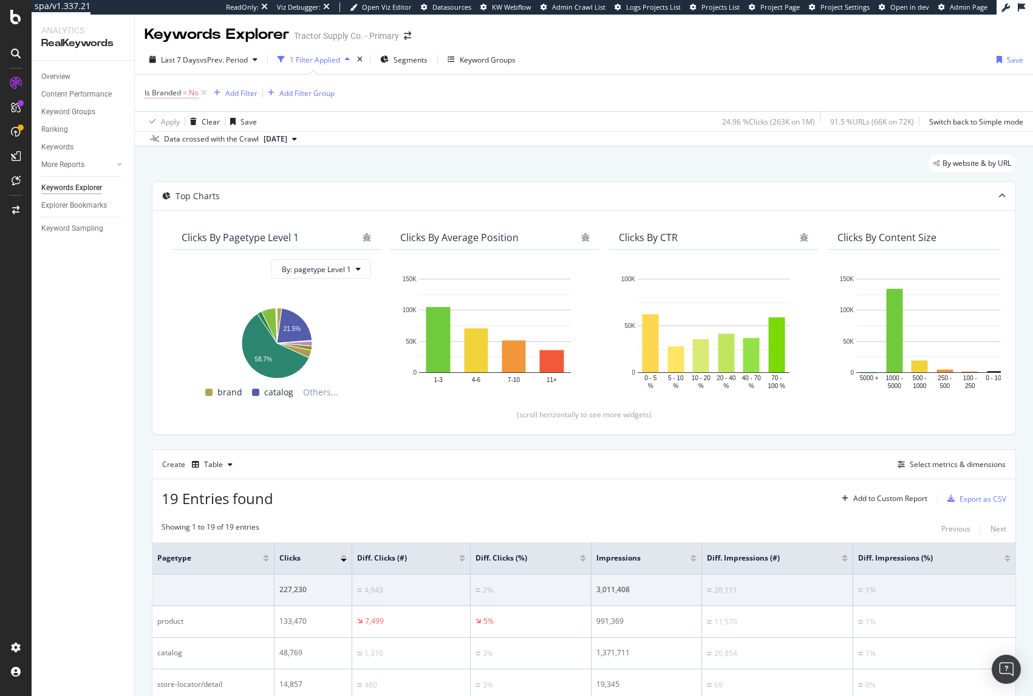
click at [174, 94] on span "Is Branded" at bounding box center [163, 92] width 36 height 10
click at [455, 111] on div "Apply Clear Save 24.96 % Clicks ( 263K on 1M ) 91.5 % URLs ( 66K on 72K ) Switc…" at bounding box center [584, 121] width 898 height 20
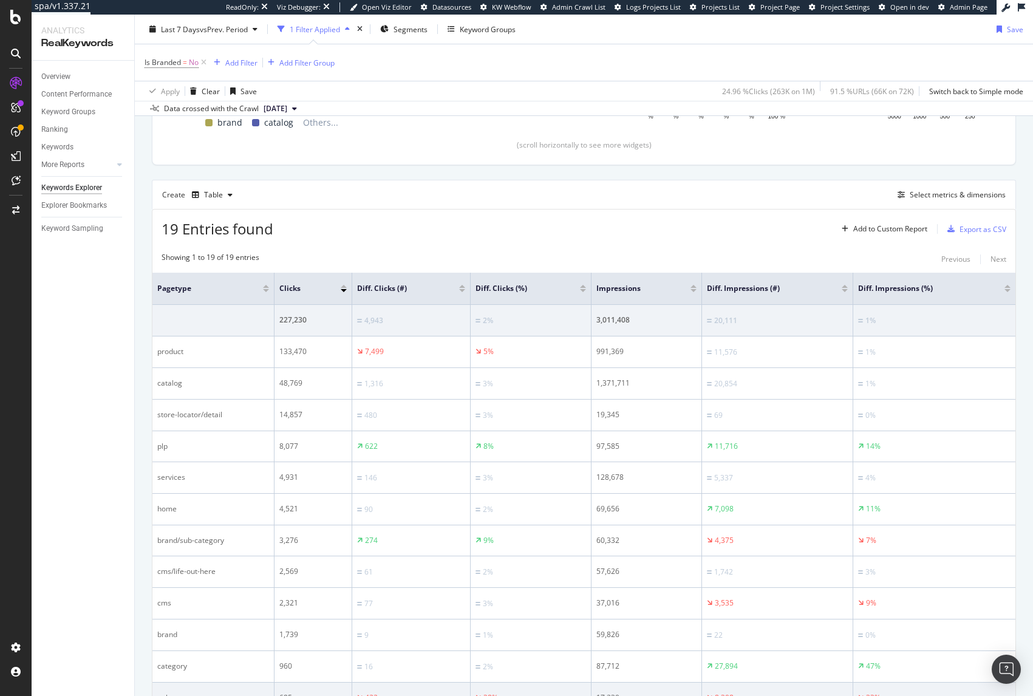
scroll to position [237, 0]
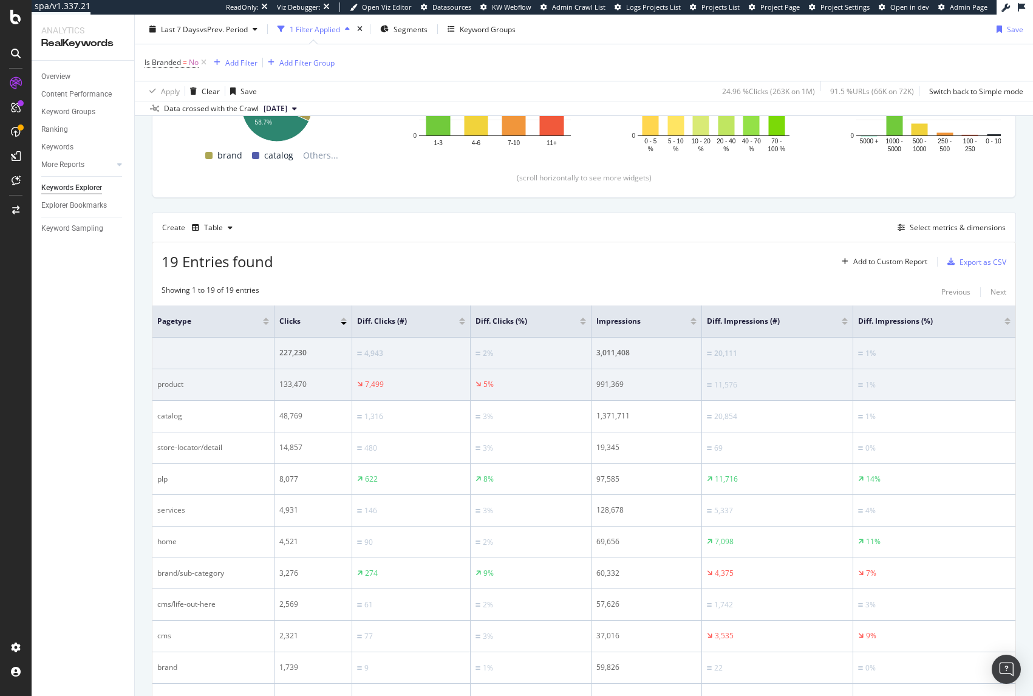
click at [510, 381] on div "5%" at bounding box center [530, 384] width 111 height 11
drag, startPoint x: 508, startPoint y: 384, endPoint x: 262, endPoint y: 383, distance: 245.3
click at [260, 383] on tr "product 133,470 7,499 5% 991,369 11,576 1%" at bounding box center [583, 385] width 863 height 32
click at [310, 385] on div "133,470" at bounding box center [312, 384] width 67 height 11
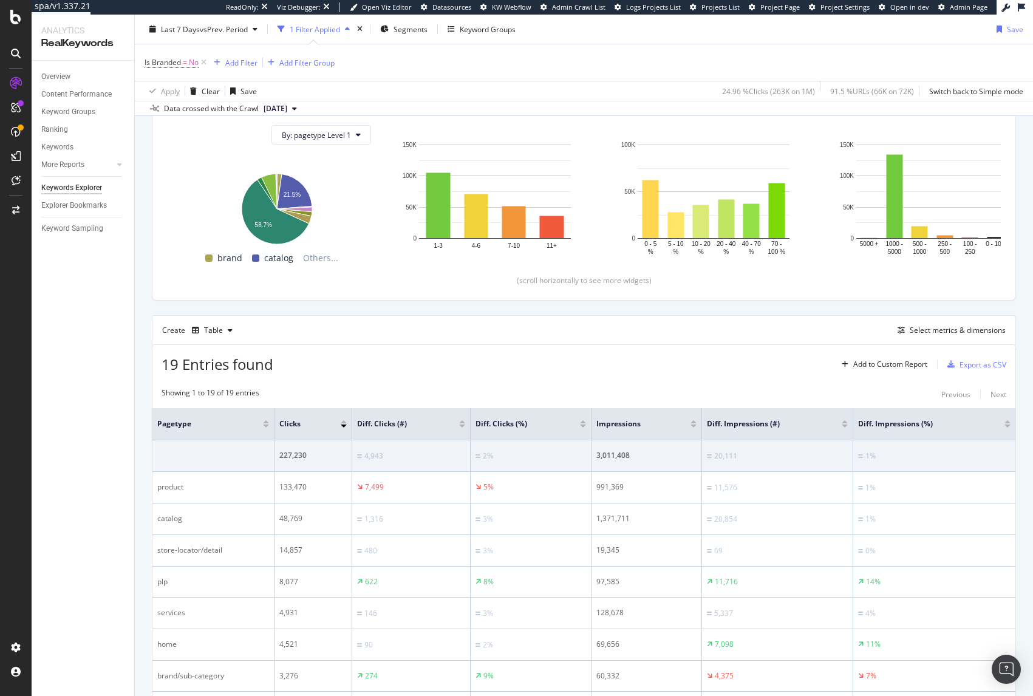
scroll to position [55, 0]
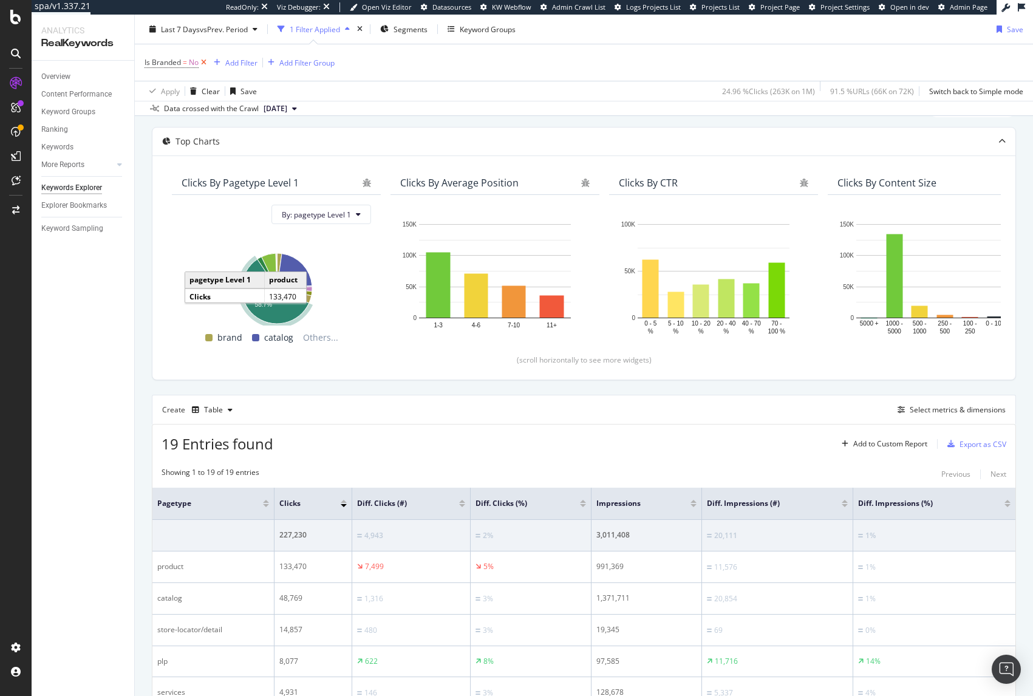
click at [205, 66] on icon at bounding box center [204, 62] width 10 height 12
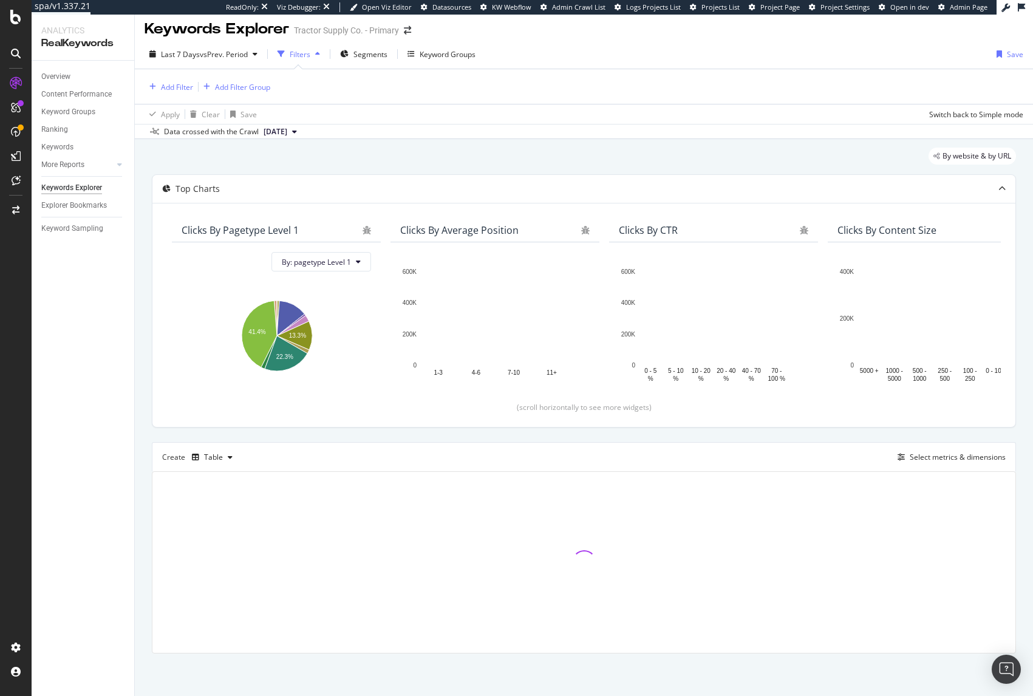
scroll to position [5, 0]
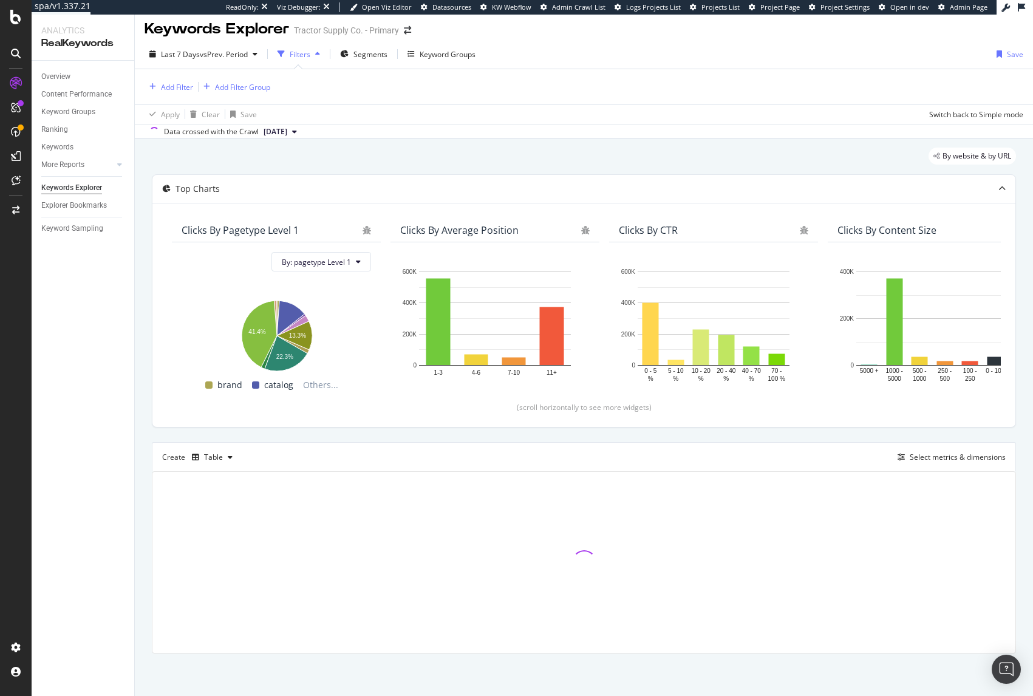
click at [514, 134] on div "Data crossed with the Crawl 2025 Sep. 1st" at bounding box center [584, 131] width 898 height 15
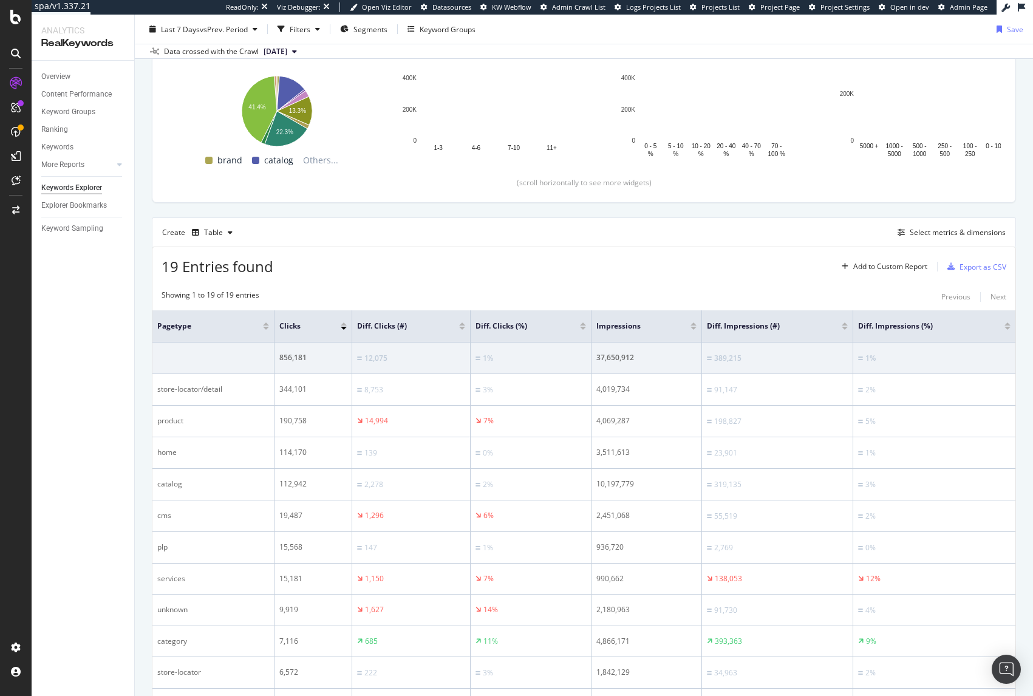
scroll to position [226, 0]
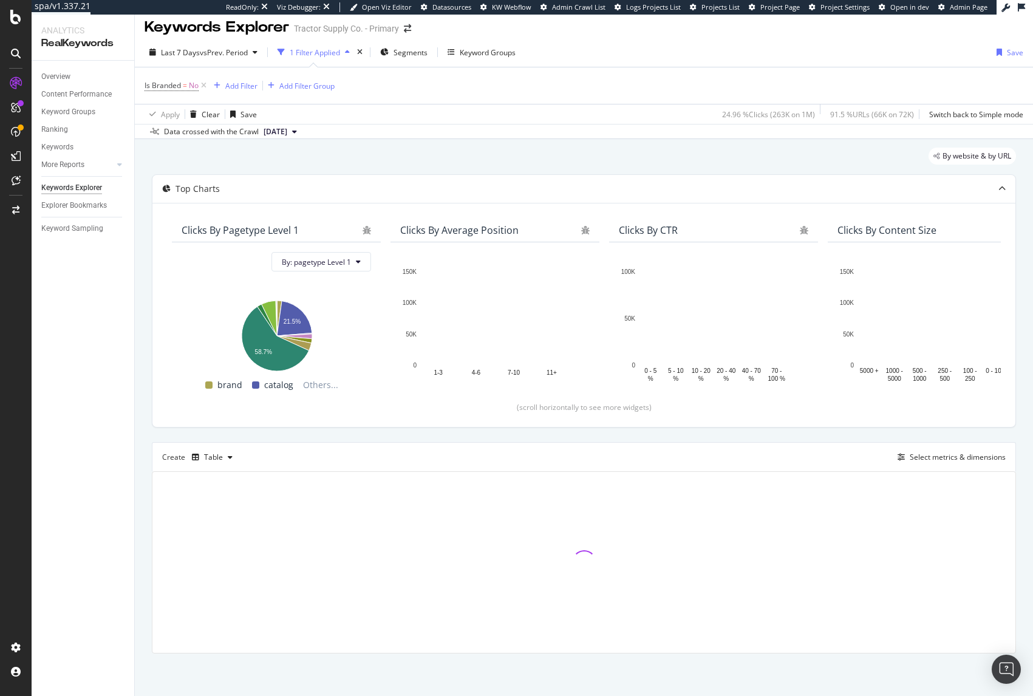
scroll to position [283, 0]
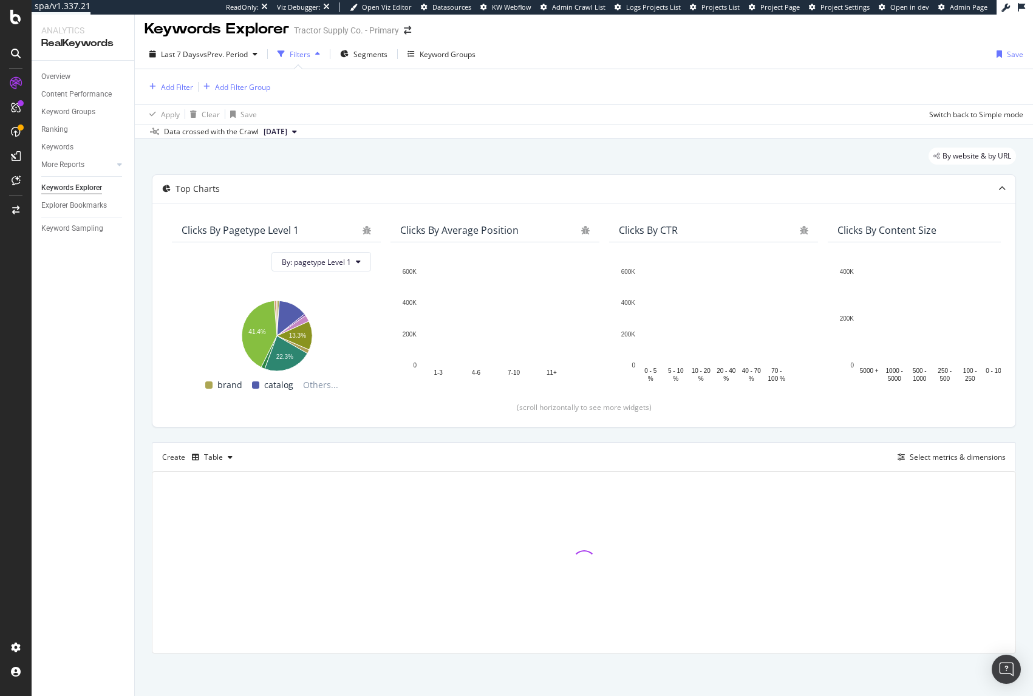
scroll to position [281, 0]
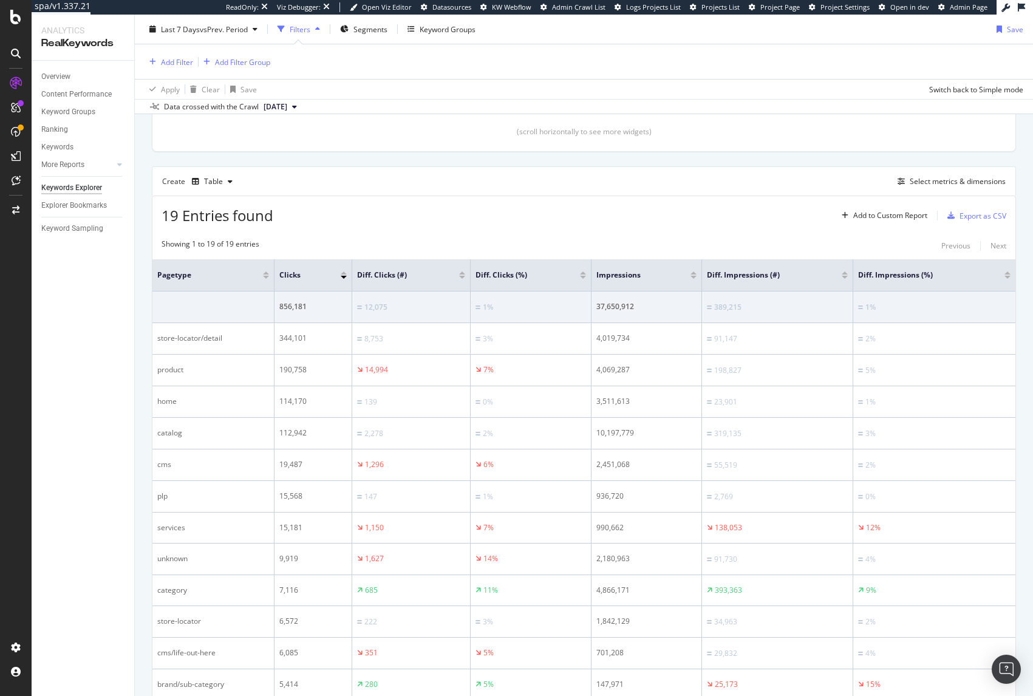
click at [550, 155] on div "Top Charts Clicks By pagetype Level 1 By: pagetype Level 1 Hold CMD (⌘) while c…" at bounding box center [584, 422] width 864 height 1047
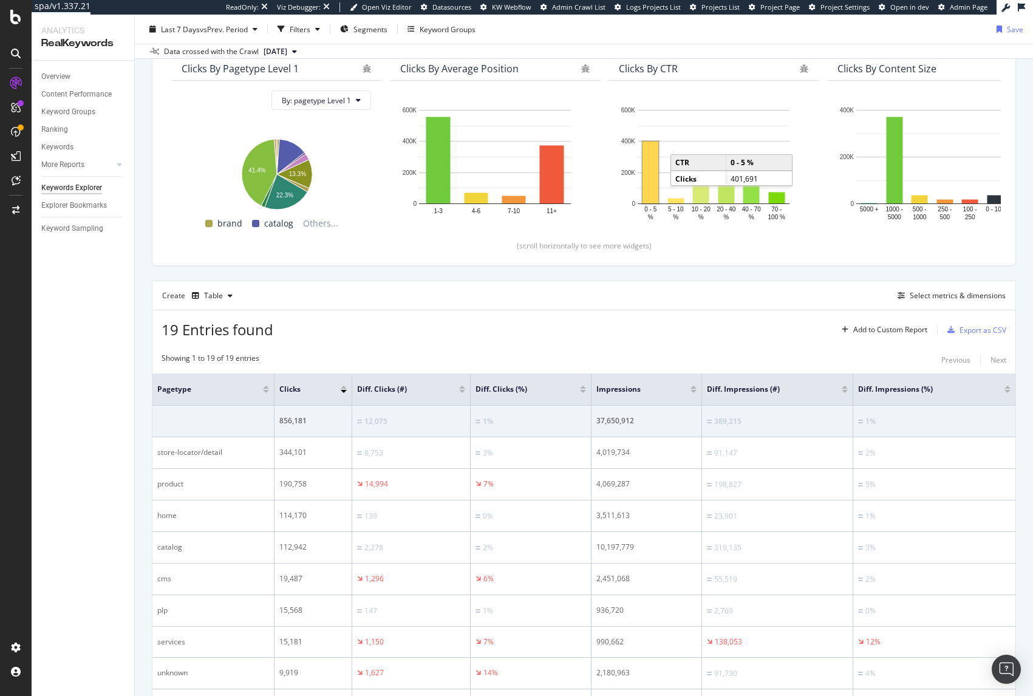
scroll to position [213, 0]
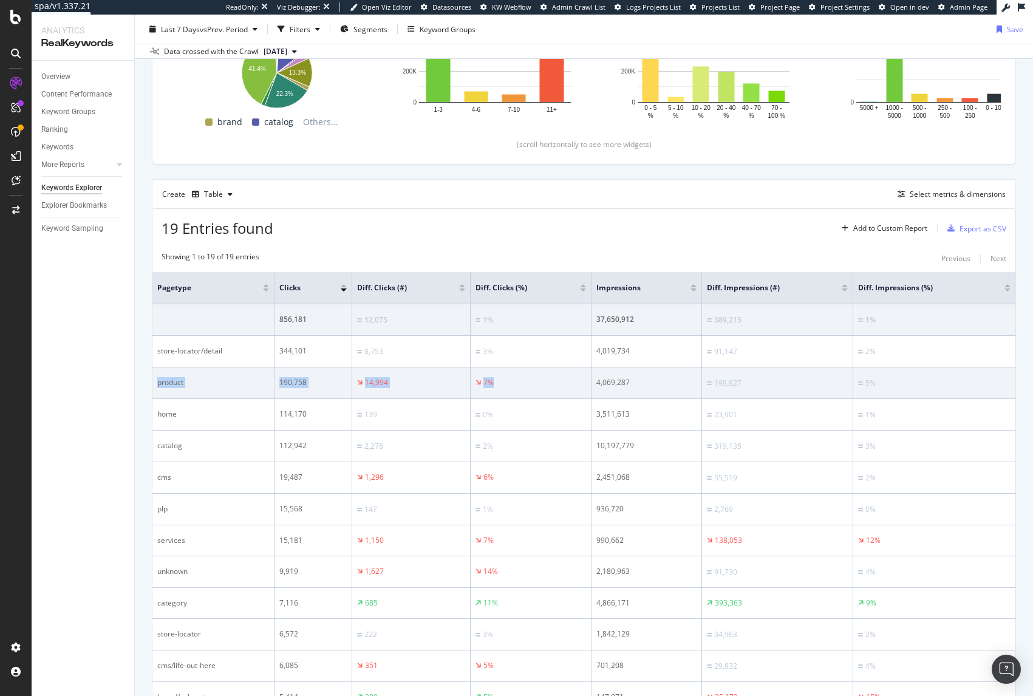
drag, startPoint x: 155, startPoint y: 385, endPoint x: 509, endPoint y: 382, distance: 353.4
click at [509, 382] on tr "product 190,758 14,994 7% 4,069,287 198,827 5%" at bounding box center [583, 383] width 863 height 32
click at [509, 382] on div "7%" at bounding box center [530, 382] width 111 height 11
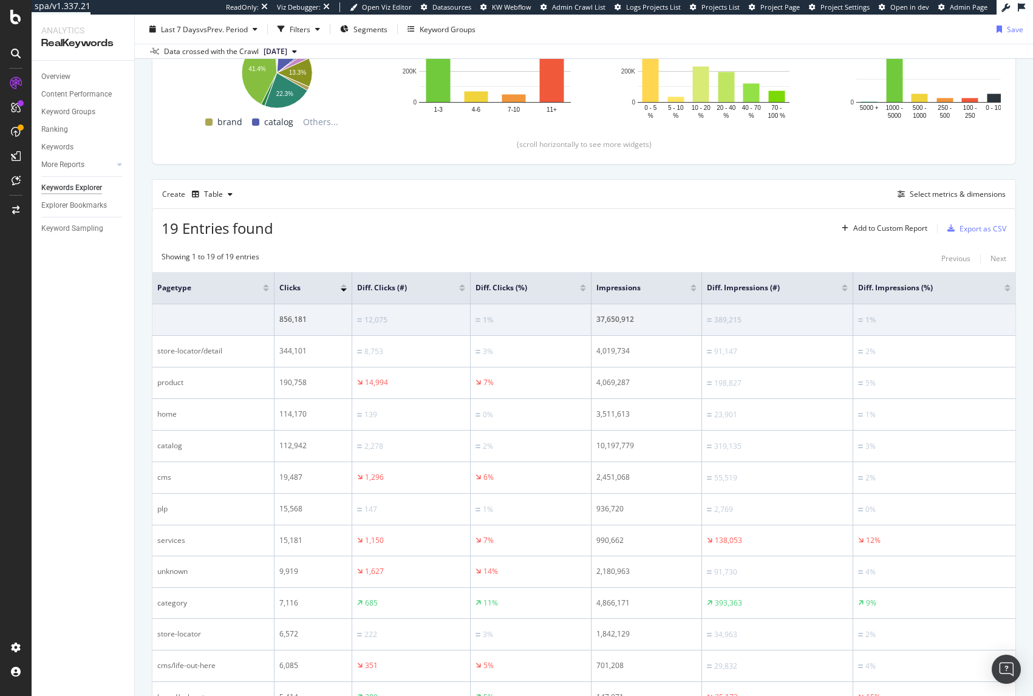
scroll to position [0, 0]
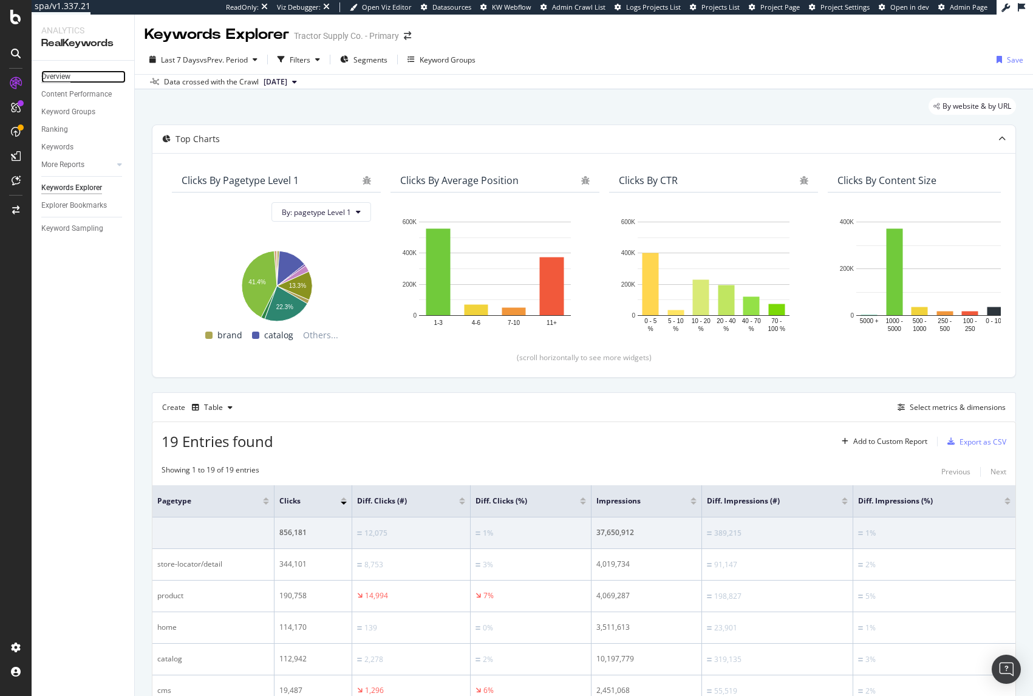
click at [55, 74] on div "Overview" at bounding box center [55, 76] width 29 height 13
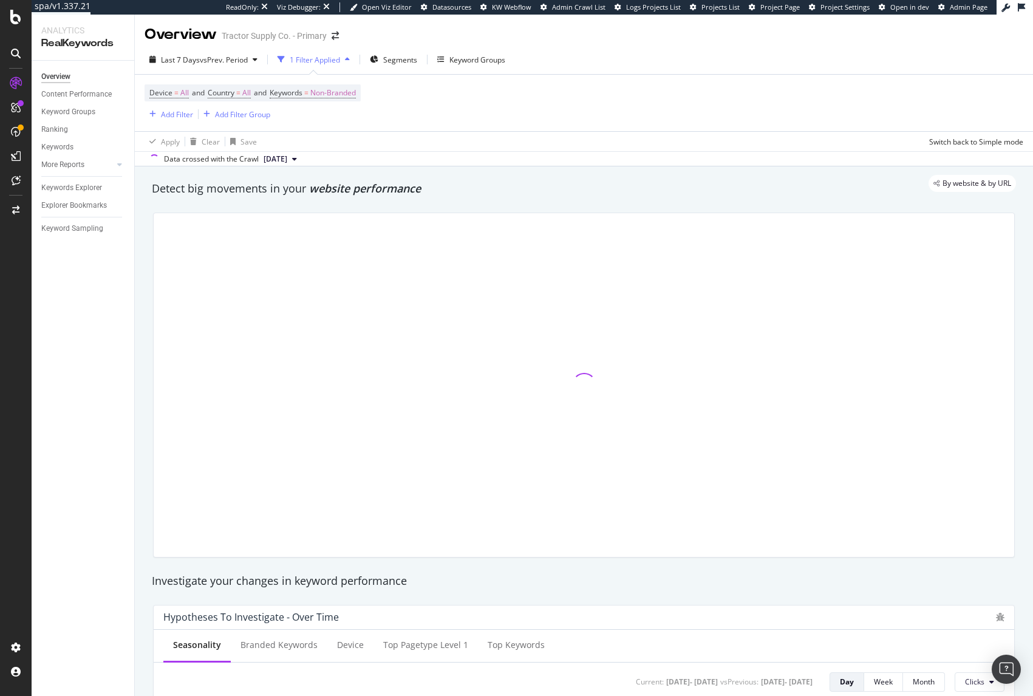
click at [502, 189] on div "By website & by URL" at bounding box center [578, 183] width 876 height 17
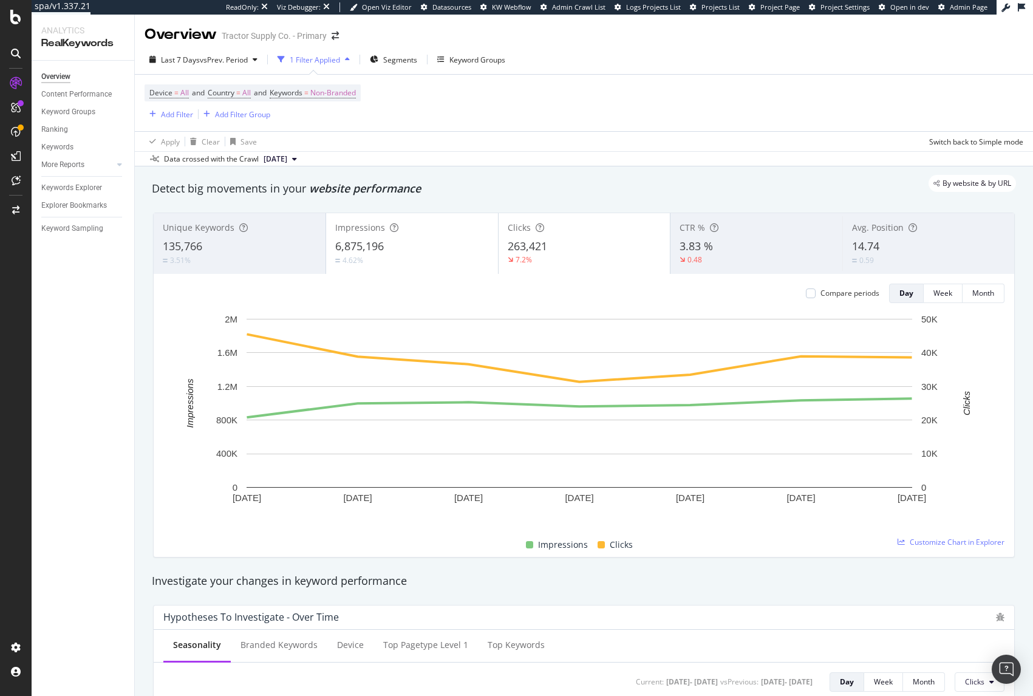
click at [508, 188] on div "By website & by URL" at bounding box center [578, 183] width 876 height 17
click at [219, 58] on span "vs Prev. Period" at bounding box center [224, 60] width 48 height 10
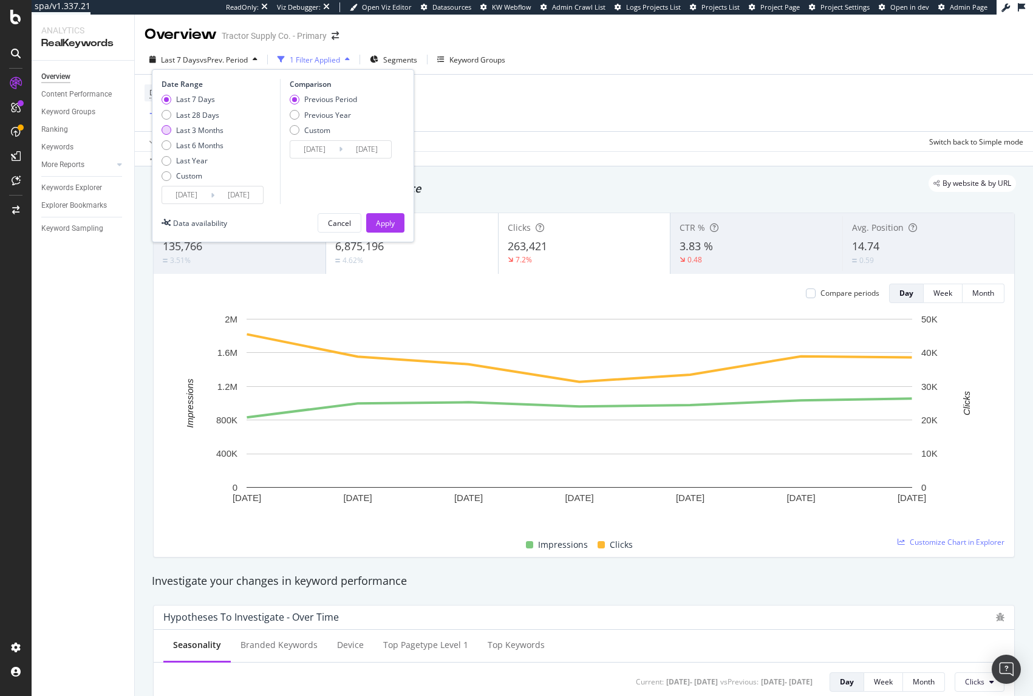
click at [202, 131] on div "Last 3 Months" at bounding box center [199, 130] width 47 height 10
type input "2025/06/08"
type input "2025/03/08"
type input "2025/06/07"
click at [384, 222] on div "Apply" at bounding box center [385, 223] width 19 height 10
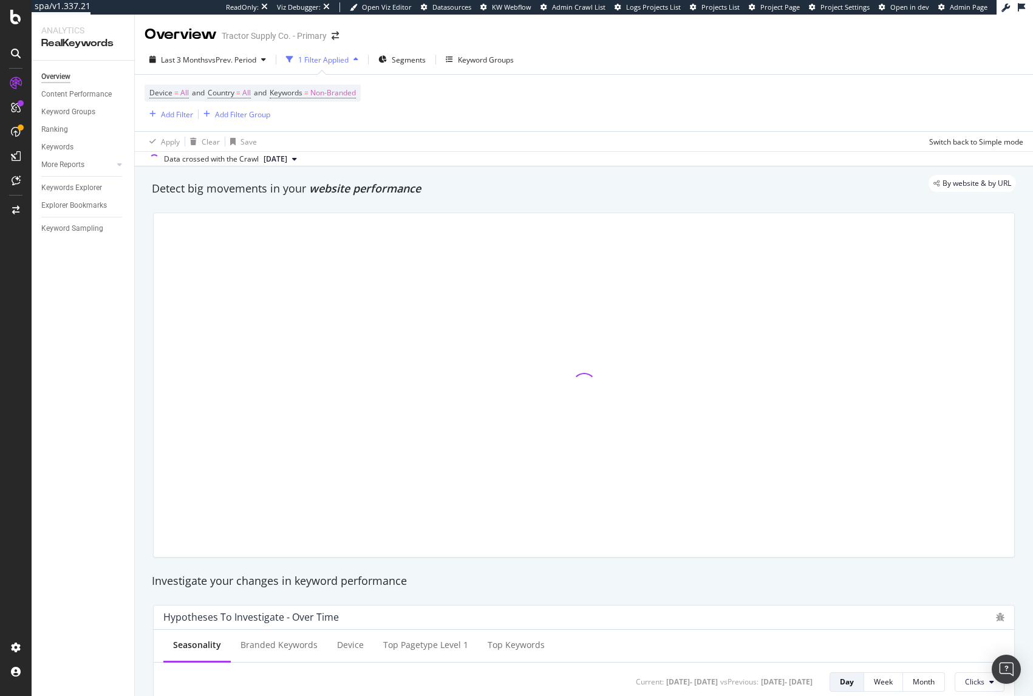
click at [501, 135] on div "Apply Clear Save Switch back to Simple mode" at bounding box center [584, 141] width 898 height 20
click at [595, 182] on div "By website & by URL" at bounding box center [578, 183] width 876 height 17
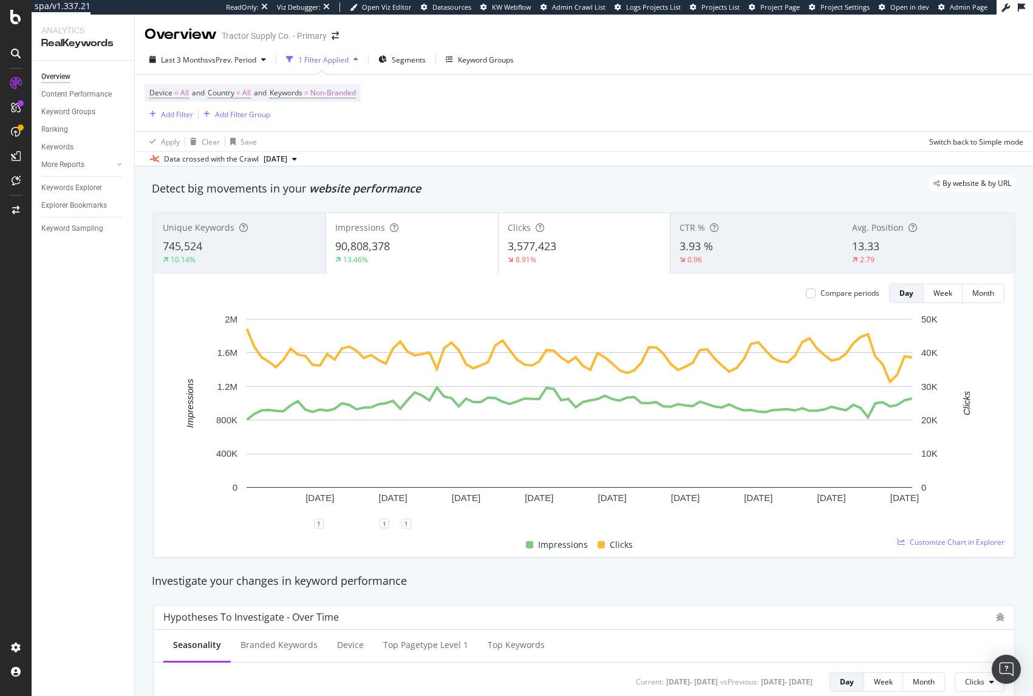
click at [1011, 411] on div "Unique Keywords 745,524 10.14% Impressions 90,808,378 13.46% Clicks 3,577,423 8…" at bounding box center [584, 385] width 876 height 364
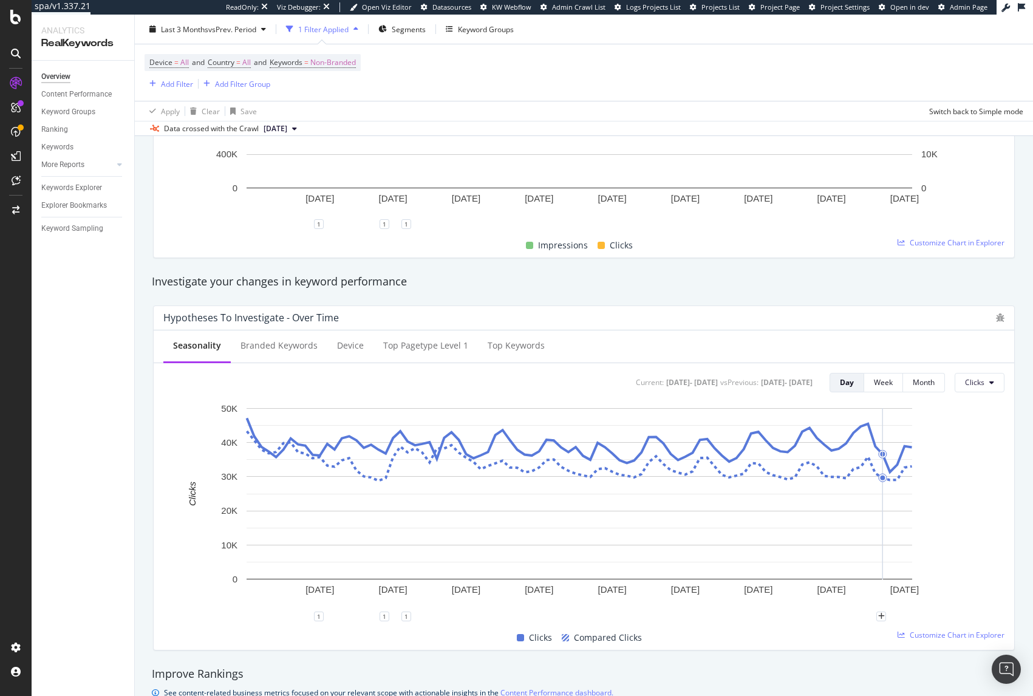
scroll to position [281, 0]
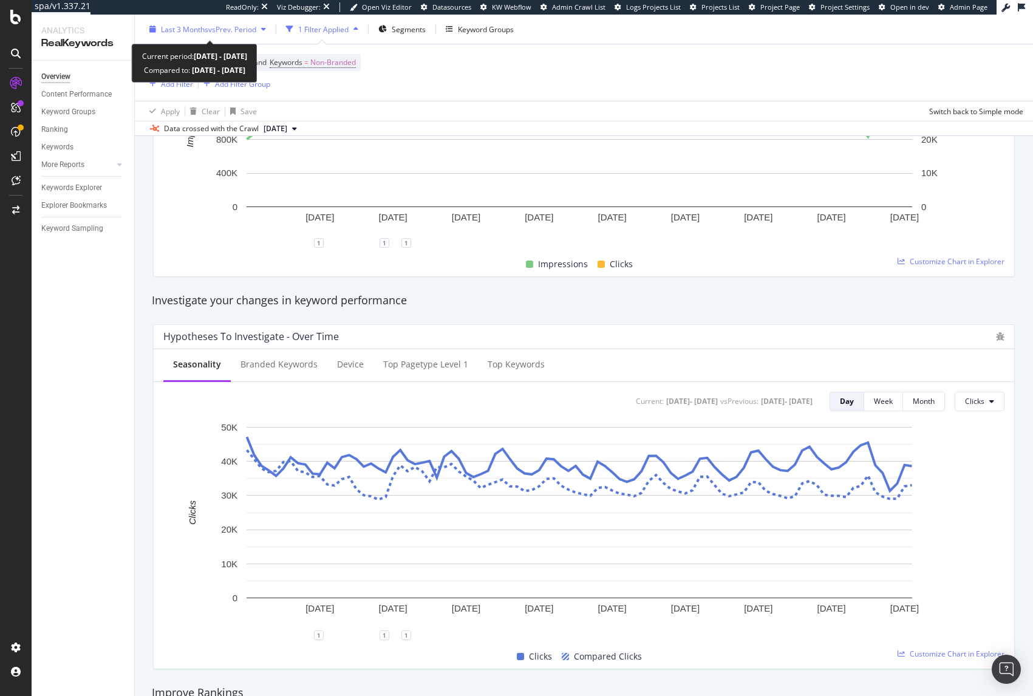
click at [200, 24] on span "Last 3 Months" at bounding box center [184, 29] width 47 height 10
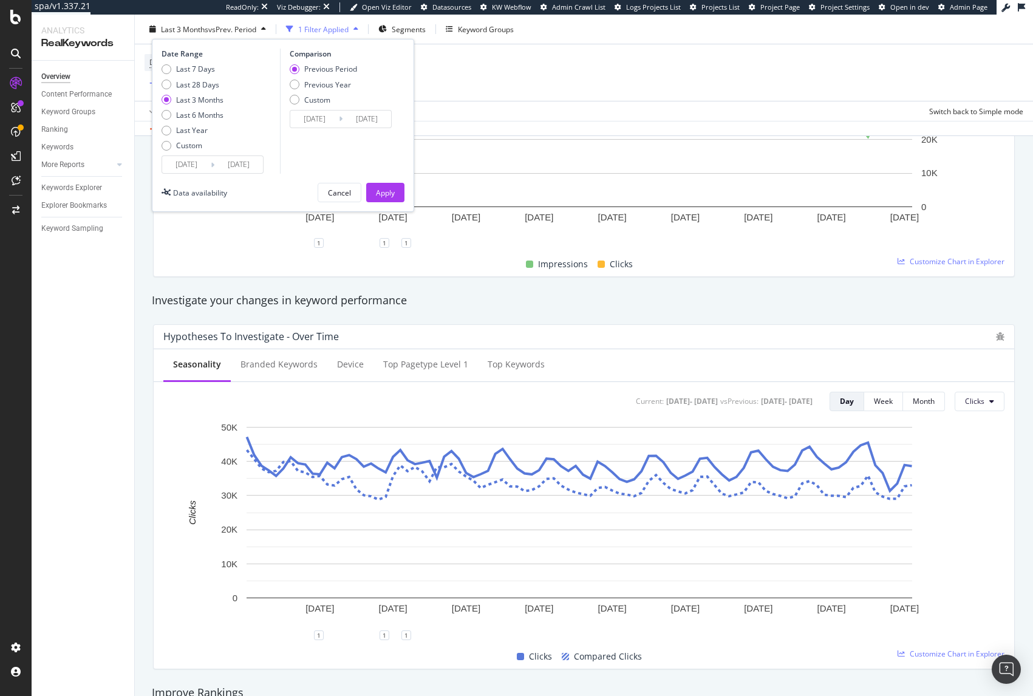
click at [336, 78] on div "Previous Period Previous Year Custom" at bounding box center [323, 87] width 67 height 46
click at [333, 87] on div "Previous Year" at bounding box center [327, 84] width 47 height 10
type input "2024/06/09"
type input "2024/09/08"
click at [384, 188] on div "Apply" at bounding box center [385, 192] width 19 height 10
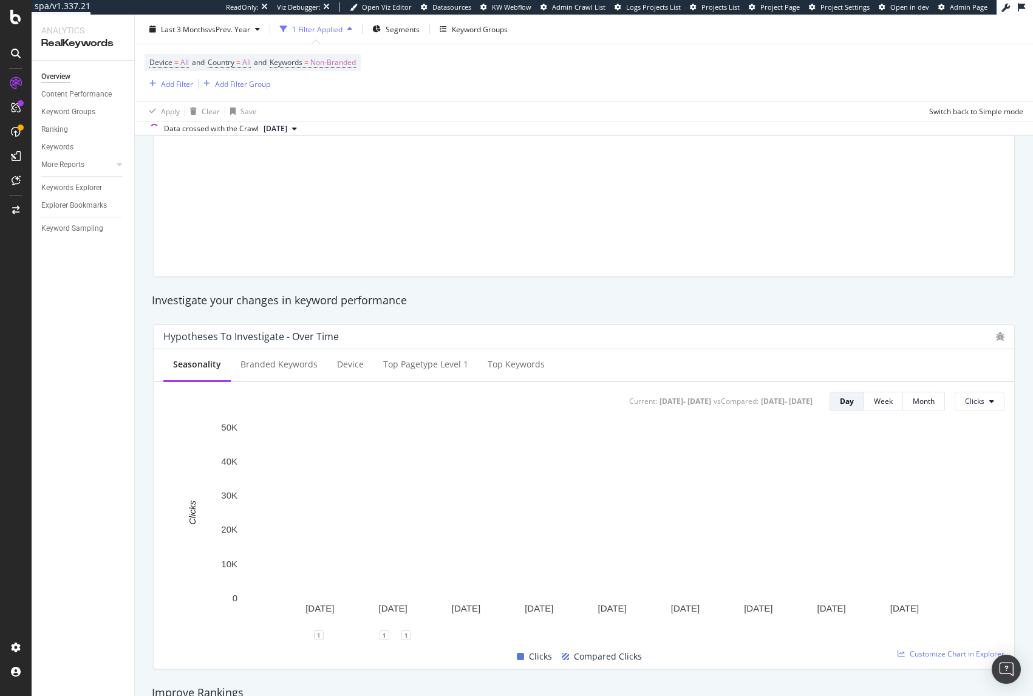
click at [850, 305] on div "Investigate your changes in keyword performance" at bounding box center [584, 301] width 864 height 16
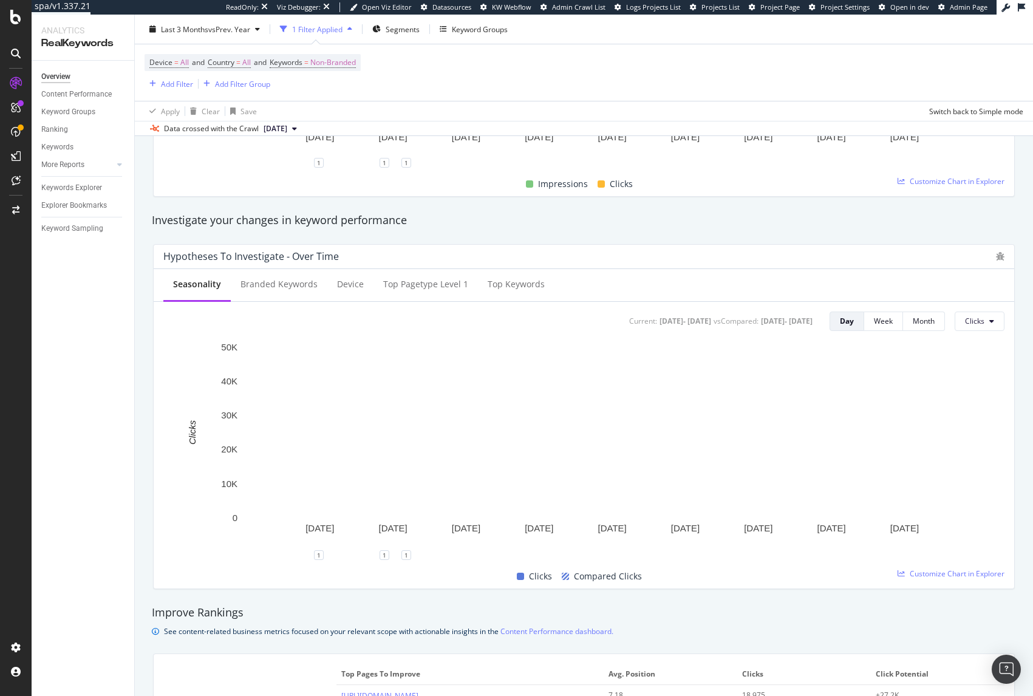
scroll to position [291, 0]
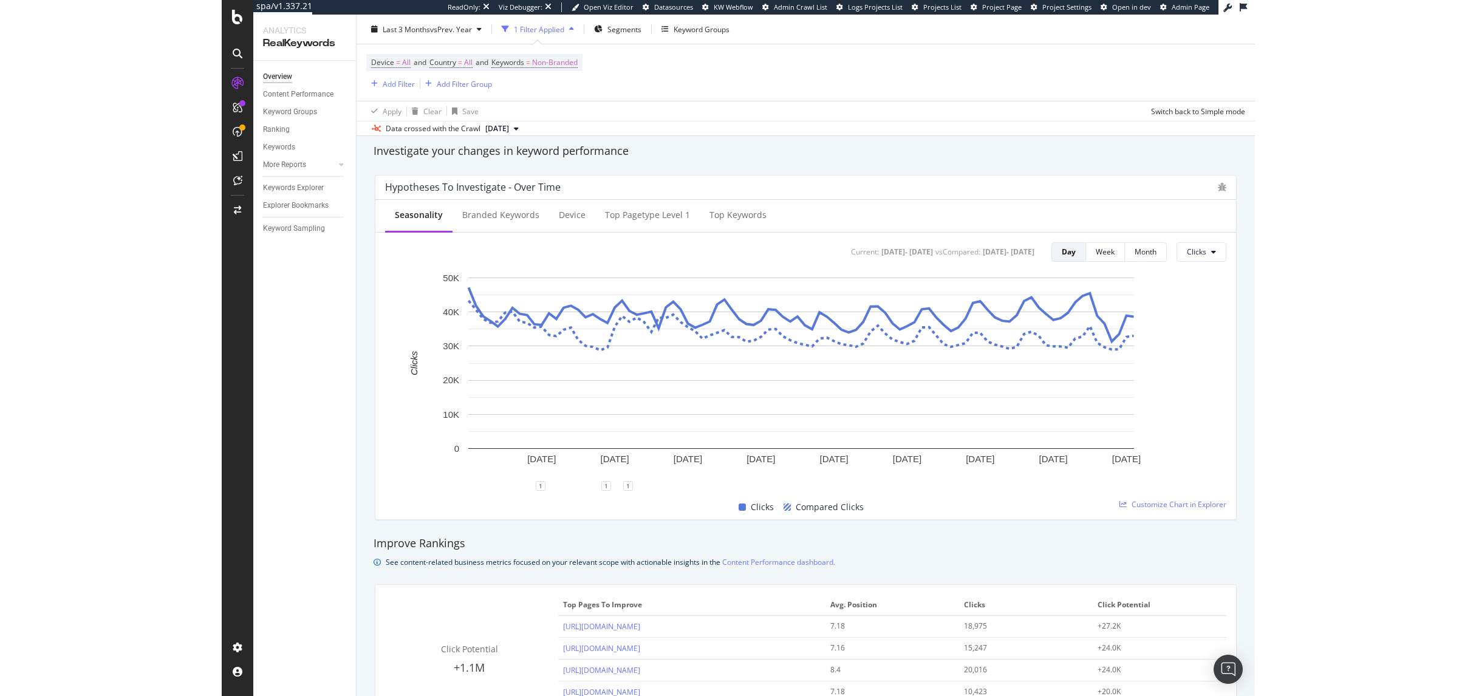
scroll to position [430, 0]
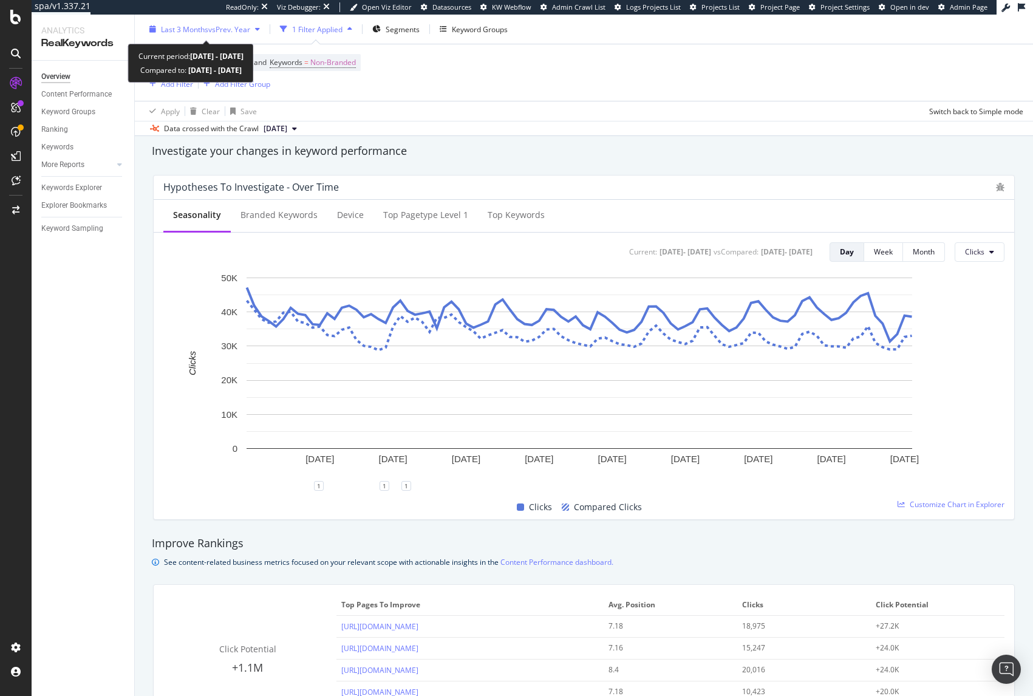
click at [207, 26] on span "Last 3 Months" at bounding box center [184, 29] width 47 height 10
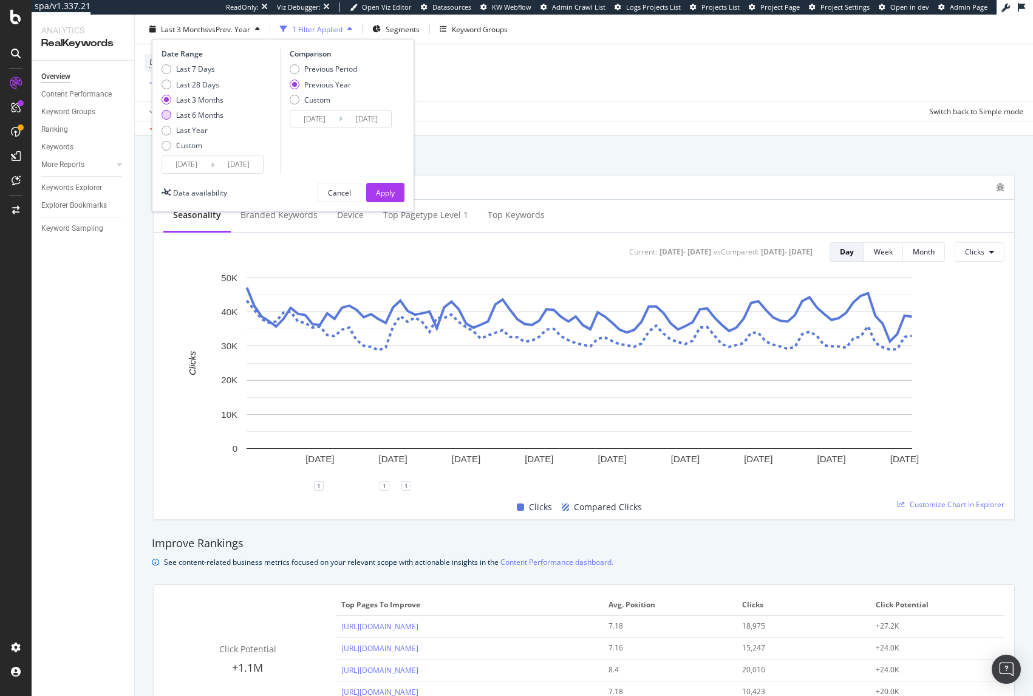
click at [206, 116] on div "Last 6 Months" at bounding box center [199, 115] width 47 height 10
type input "2025/03/08"
type input "2024/03/09"
click at [385, 189] on div "Apply" at bounding box center [385, 192] width 19 height 10
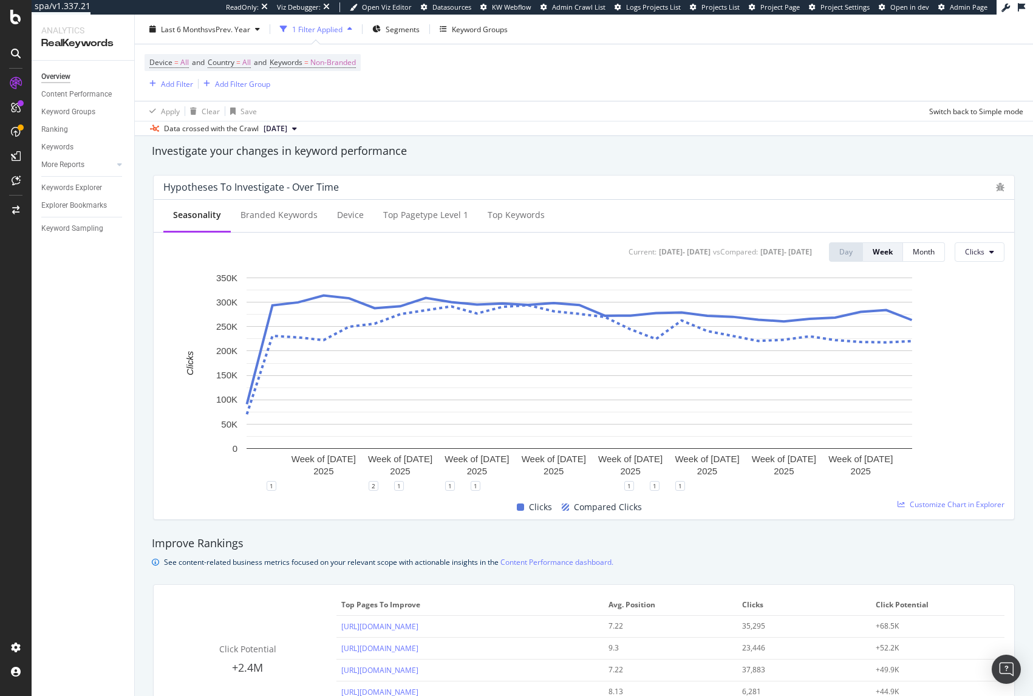
click at [584, 156] on div "Investigate your changes in keyword performance" at bounding box center [584, 151] width 864 height 16
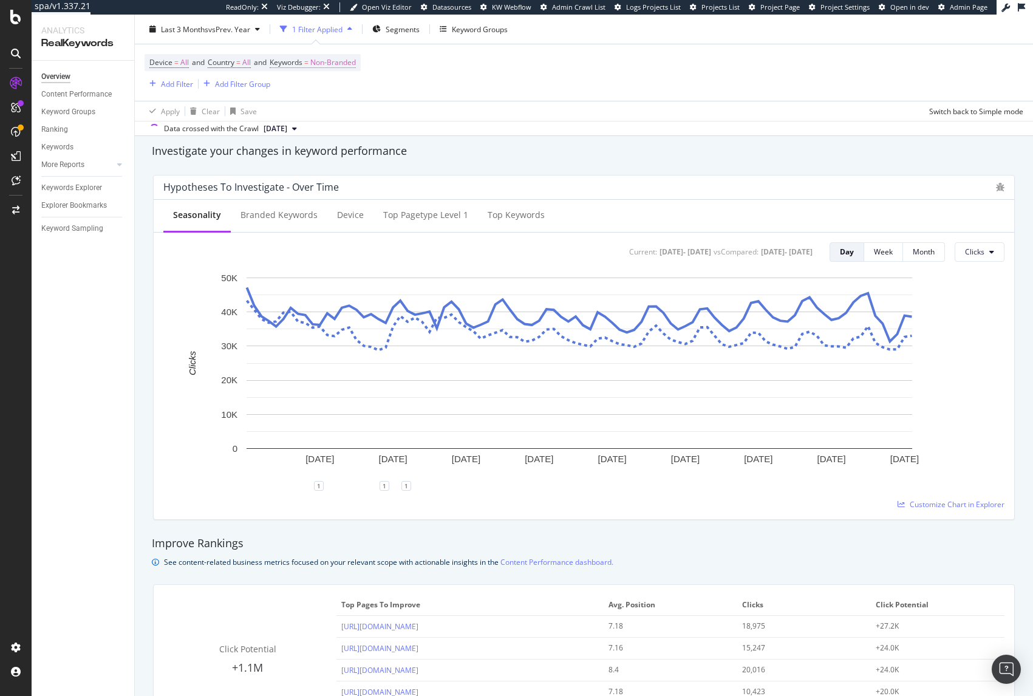
click at [338, 63] on span "Non-Branded" at bounding box center [333, 62] width 46 height 17
click at [329, 90] on span "Non-Branded" at bounding box center [313, 91] width 50 height 10
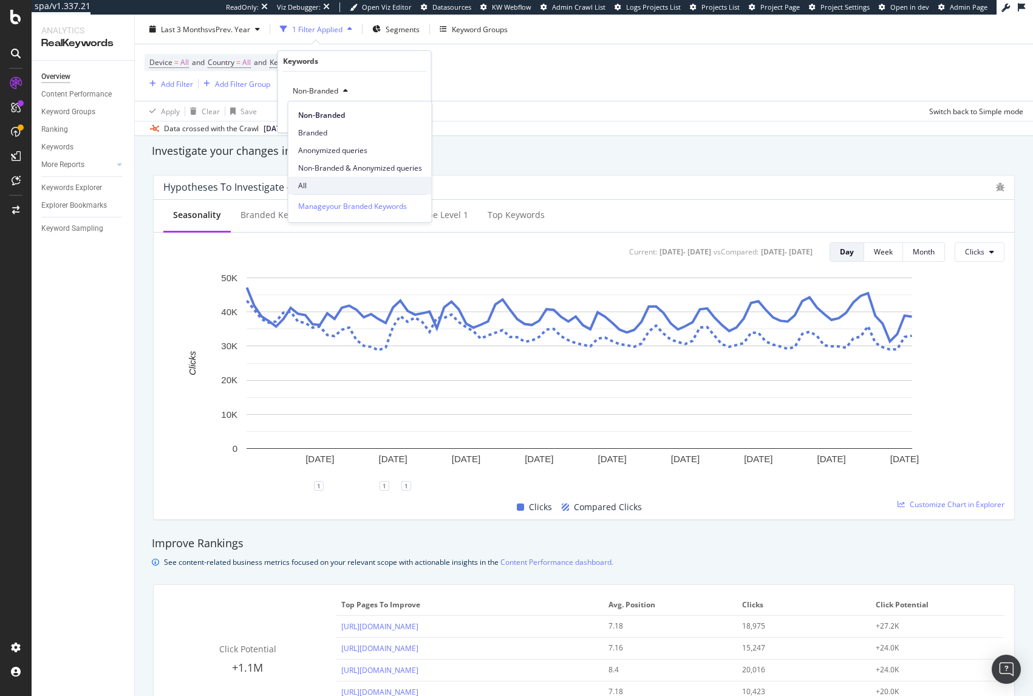
click at [319, 183] on span "All" at bounding box center [360, 185] width 124 height 11
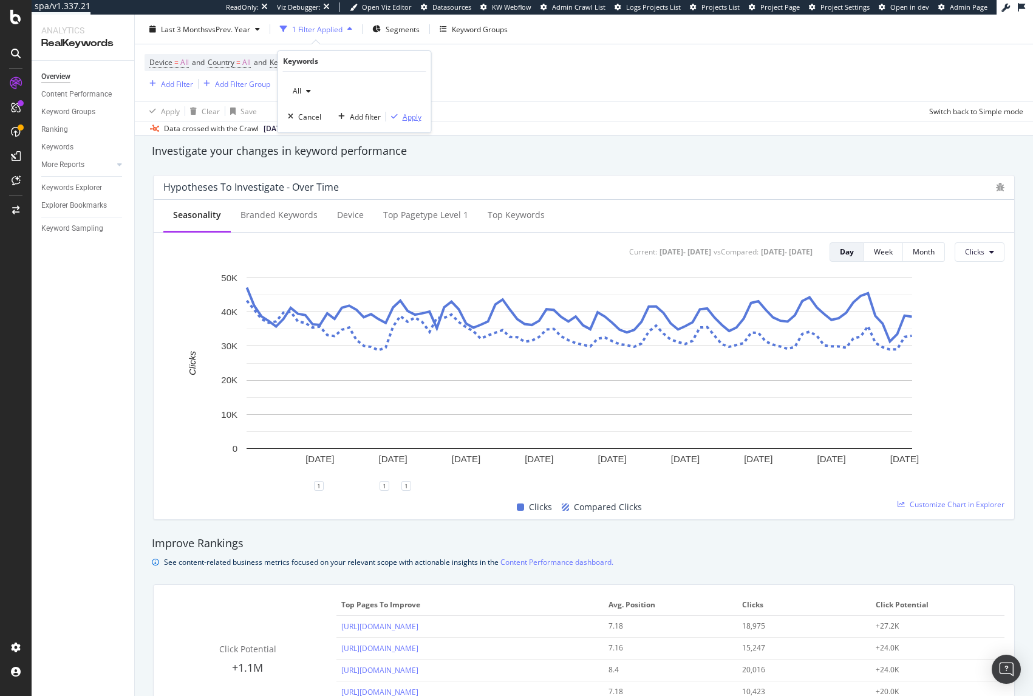
click at [404, 117] on div "Apply" at bounding box center [412, 117] width 19 height 10
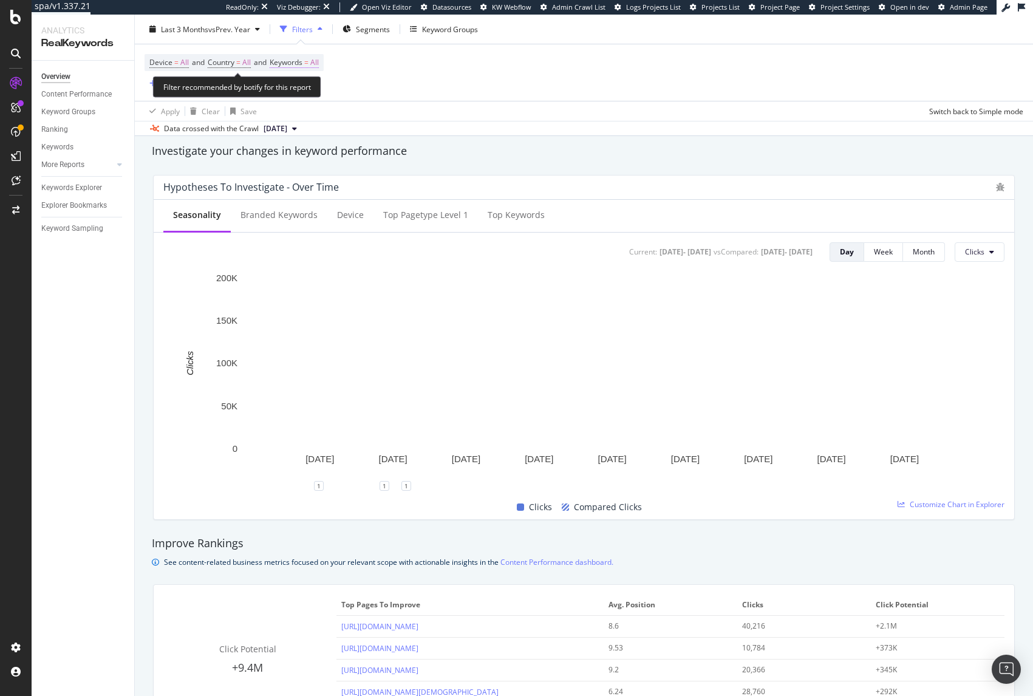
click at [287, 63] on span "Keywords" at bounding box center [286, 62] width 33 height 10
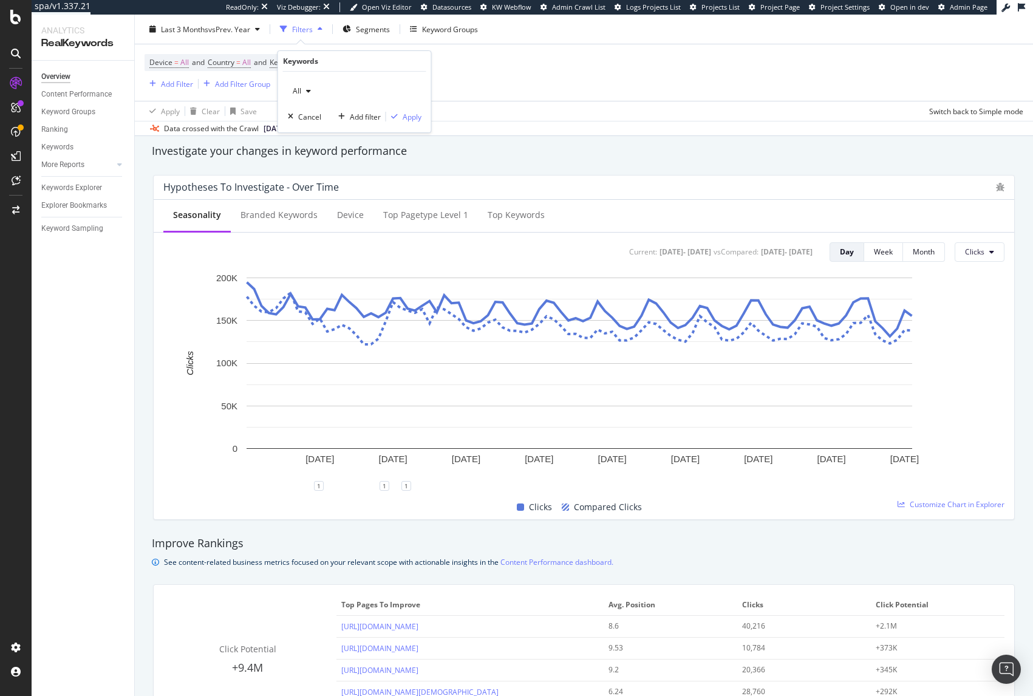
click at [302, 94] on div "button" at bounding box center [308, 90] width 15 height 7
click at [321, 130] on span "Branded" at bounding box center [360, 133] width 124 height 11
click at [415, 117] on div "Apply" at bounding box center [412, 117] width 19 height 10
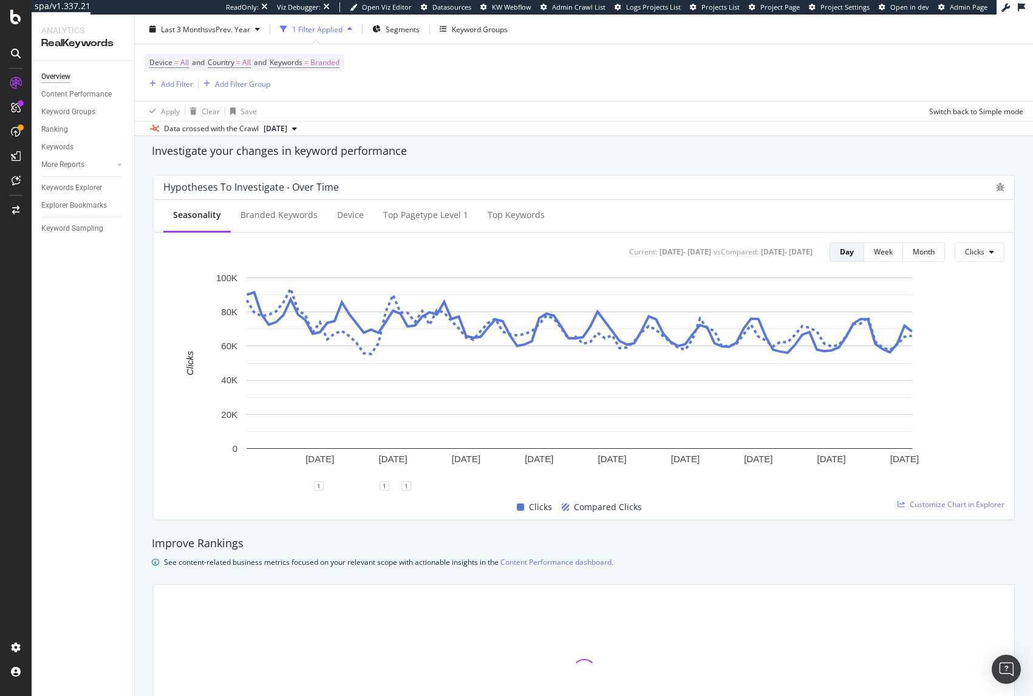
click at [635, 152] on div "Investigate your changes in keyword performance" at bounding box center [584, 151] width 864 height 16
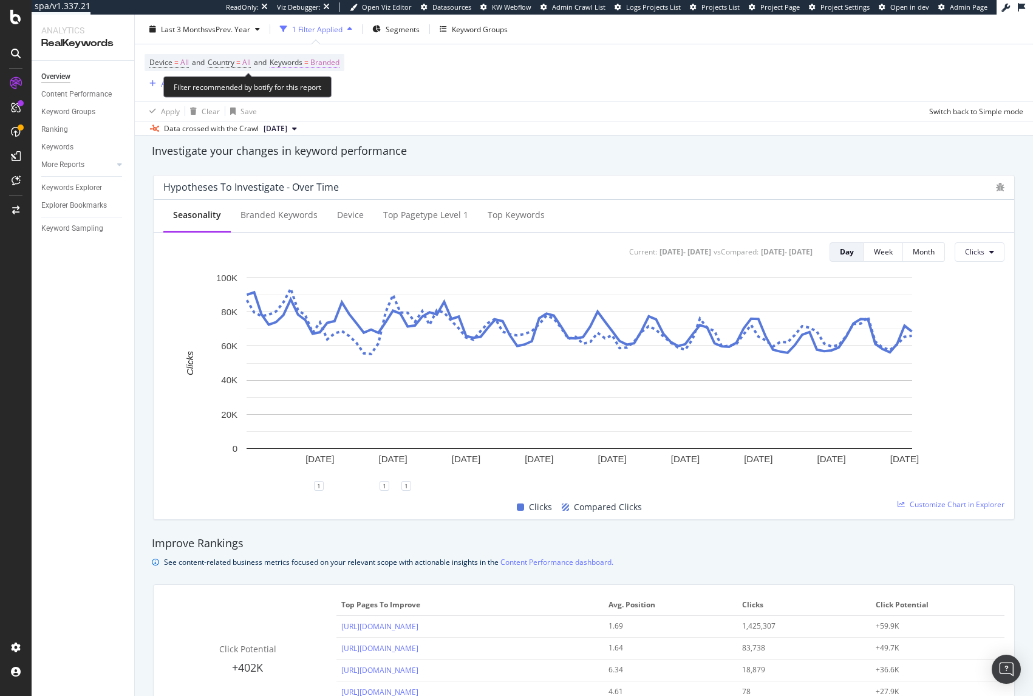
click at [324, 64] on span "Branded" at bounding box center [324, 62] width 29 height 17
click at [329, 92] on icon "button" at bounding box center [329, 90] width 5 height 7
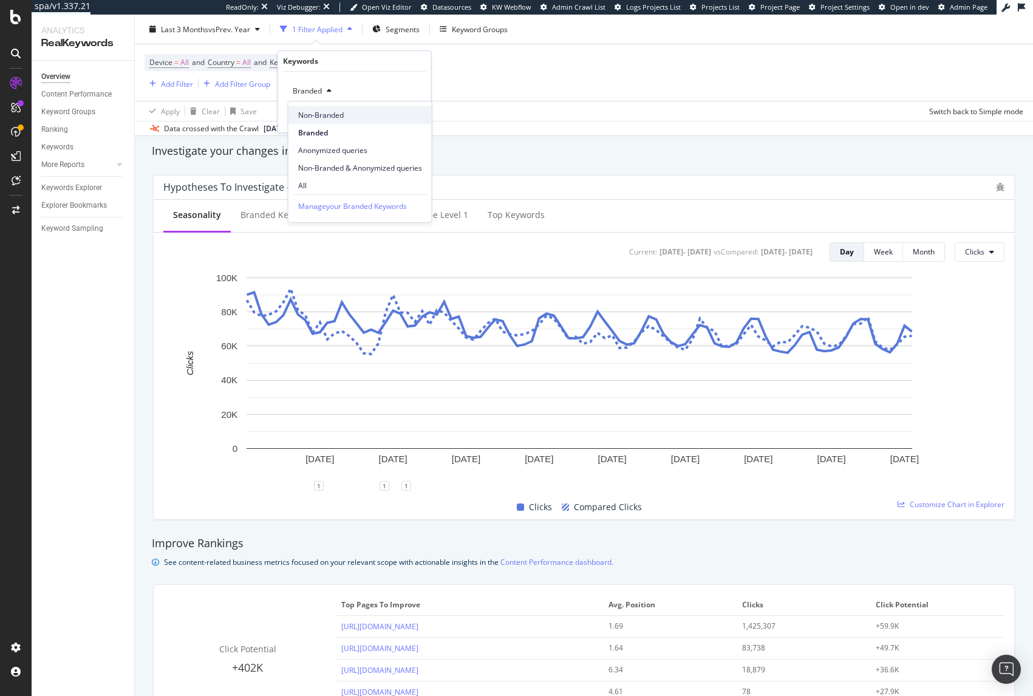
click at [318, 118] on span "Non-Branded" at bounding box center [360, 115] width 124 height 11
click at [423, 122] on div "Non-Branded Cancel Add filter Apply" at bounding box center [354, 102] width 153 height 61
click at [418, 120] on div "Apply" at bounding box center [412, 117] width 19 height 10
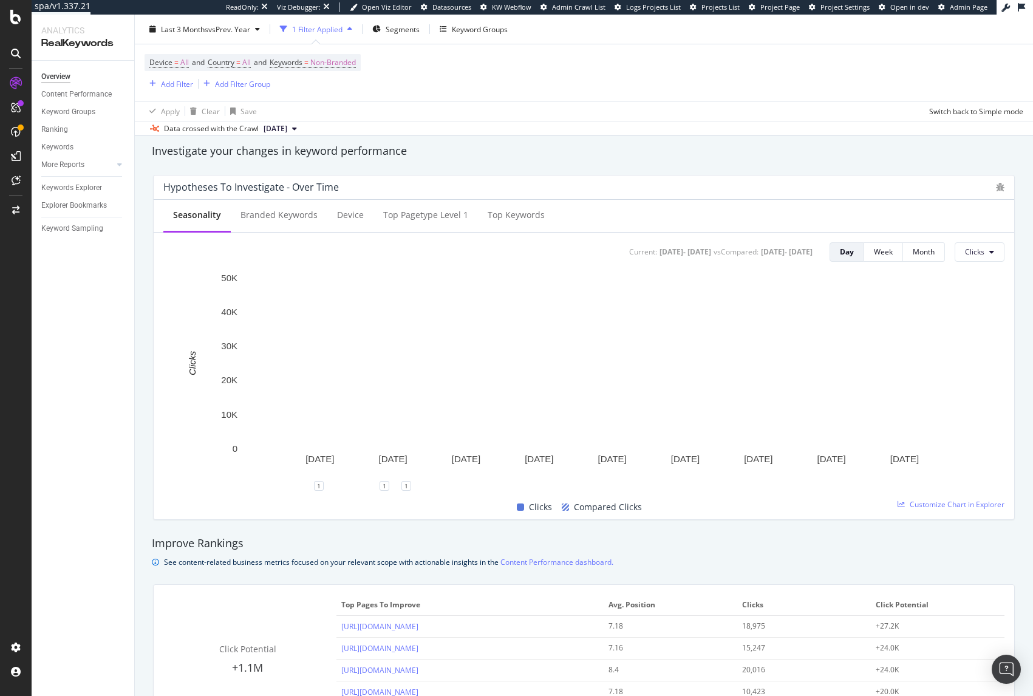
click at [599, 157] on div "Investigate your changes in keyword performance" at bounding box center [584, 151] width 864 height 16
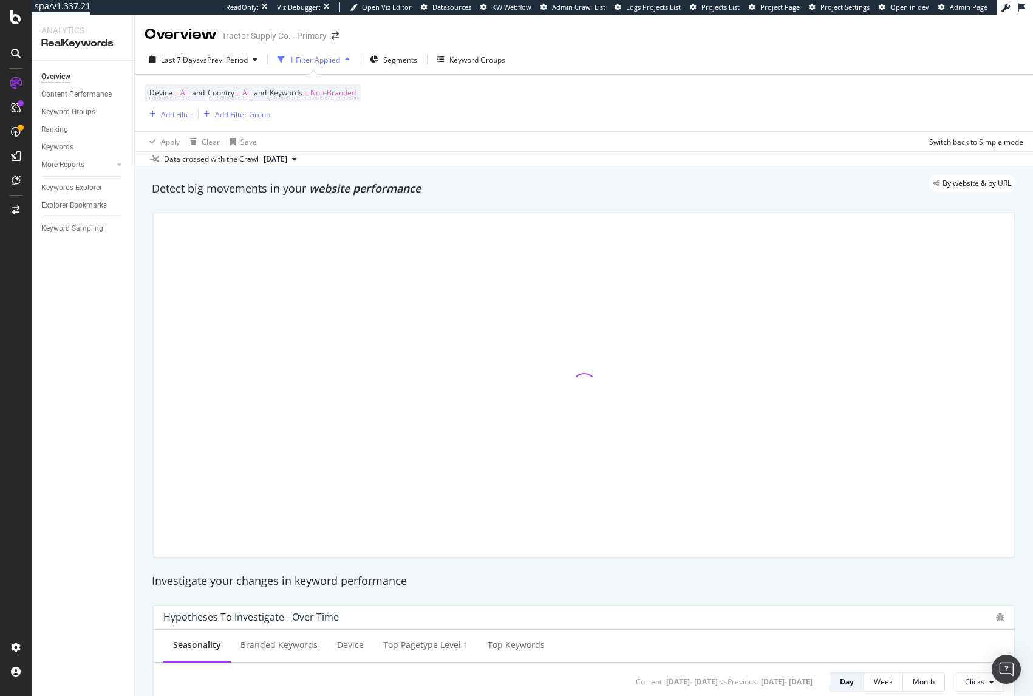
click at [445, 118] on div "Device = All and Country = All and Keywords = Non-Branded Add Filter Add Filter…" at bounding box center [584, 103] width 879 height 56
click at [335, 93] on span "Non-Branded" at bounding box center [333, 92] width 46 height 17
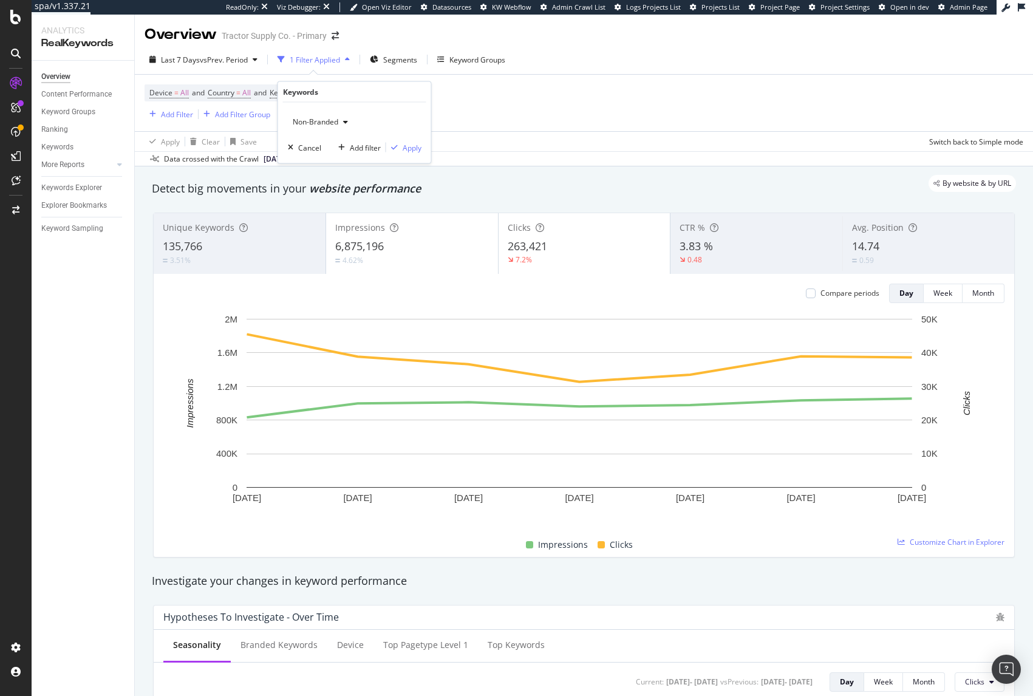
click at [337, 121] on span "Non-Branded" at bounding box center [313, 122] width 50 height 10
click at [326, 210] on div "All" at bounding box center [359, 217] width 143 height 18
click at [416, 145] on div "Apply" at bounding box center [412, 147] width 19 height 10
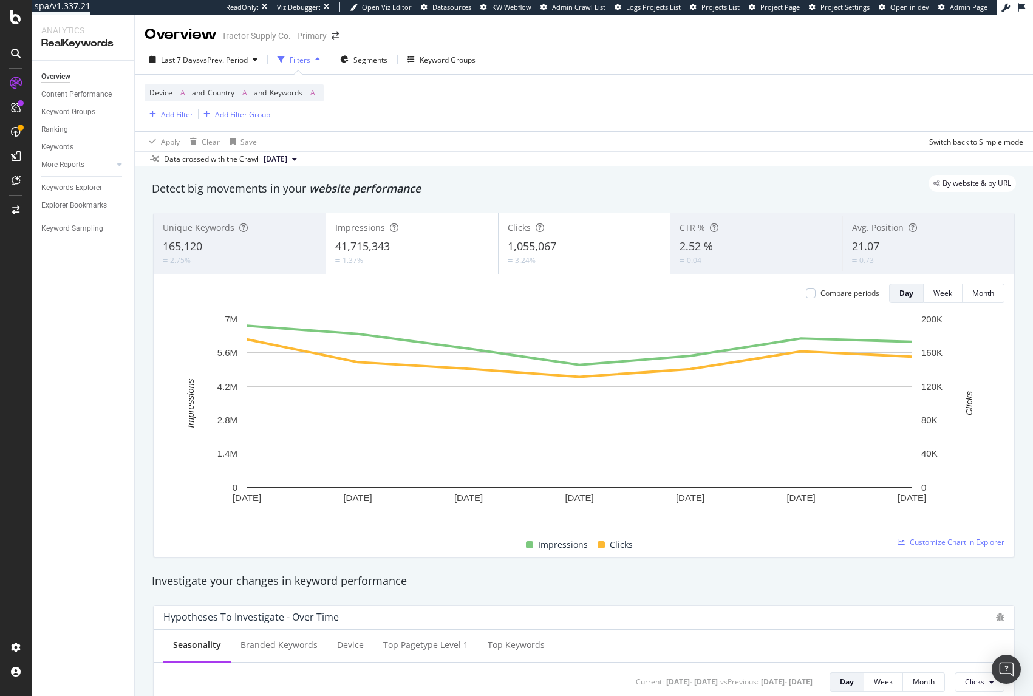
click at [669, 141] on div "Apply Clear Save Switch back to Simple mode" at bounding box center [584, 141] width 898 height 20
